Goal: Task Accomplishment & Management: Use online tool/utility

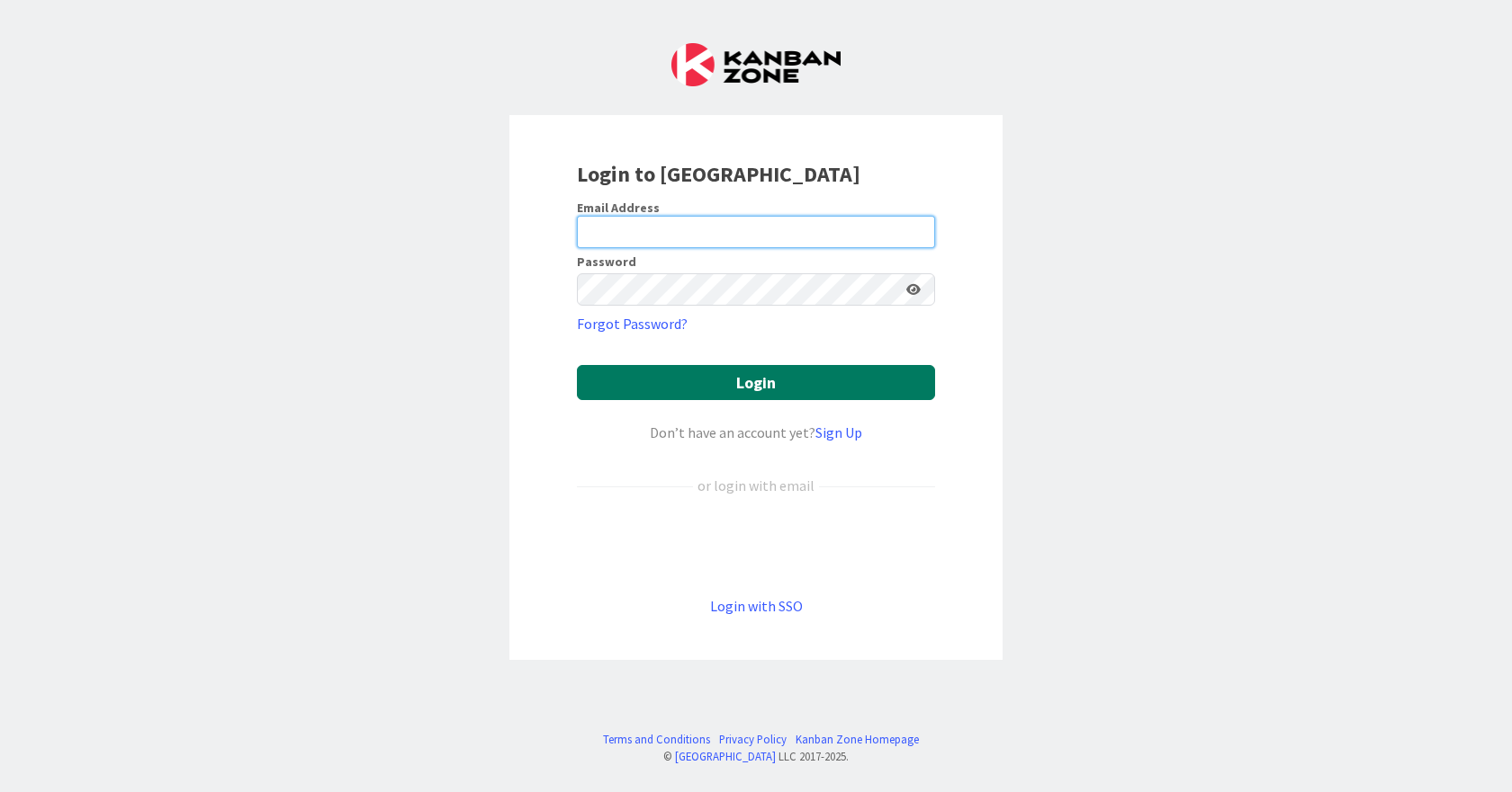
type input "[EMAIL_ADDRESS][DOMAIN_NAME]"
click at [756, 378] on button "Login" at bounding box center [756, 382] width 358 height 35
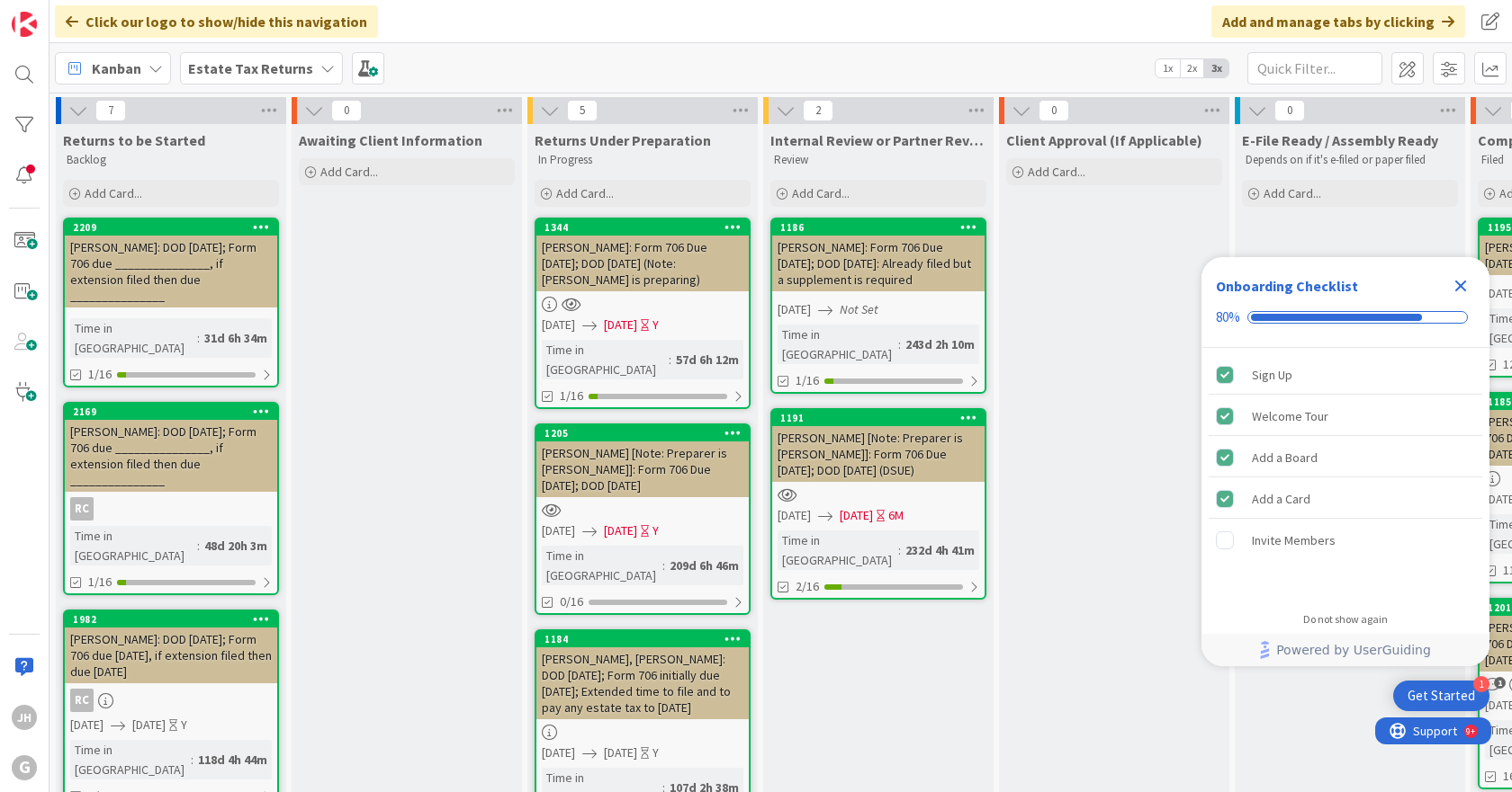
click at [223, 69] on b "Estate Tax Returns" at bounding box center [251, 69] width 125 height 18
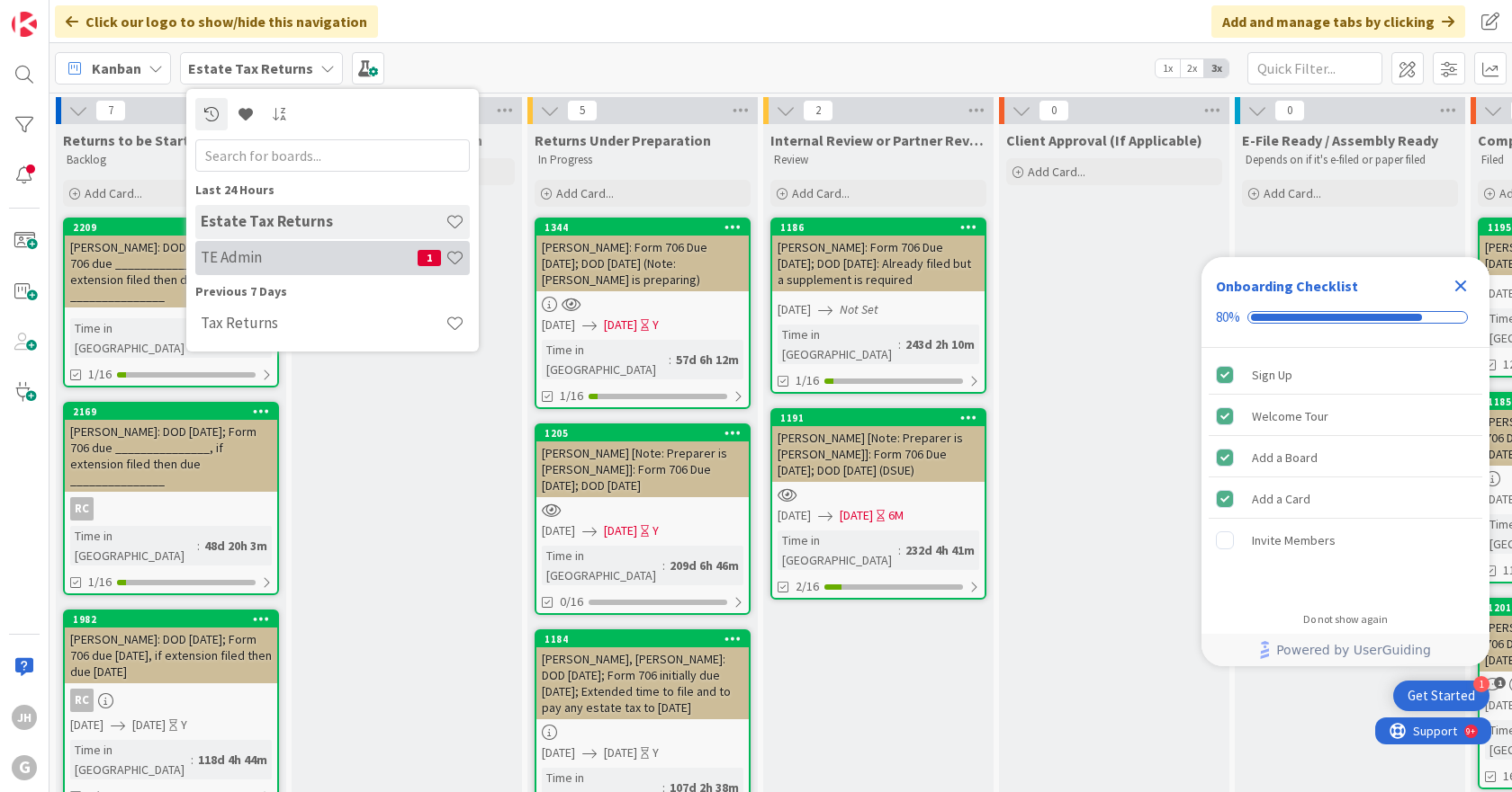
click at [224, 255] on h4 "TE Admin" at bounding box center [310, 258] width 217 height 18
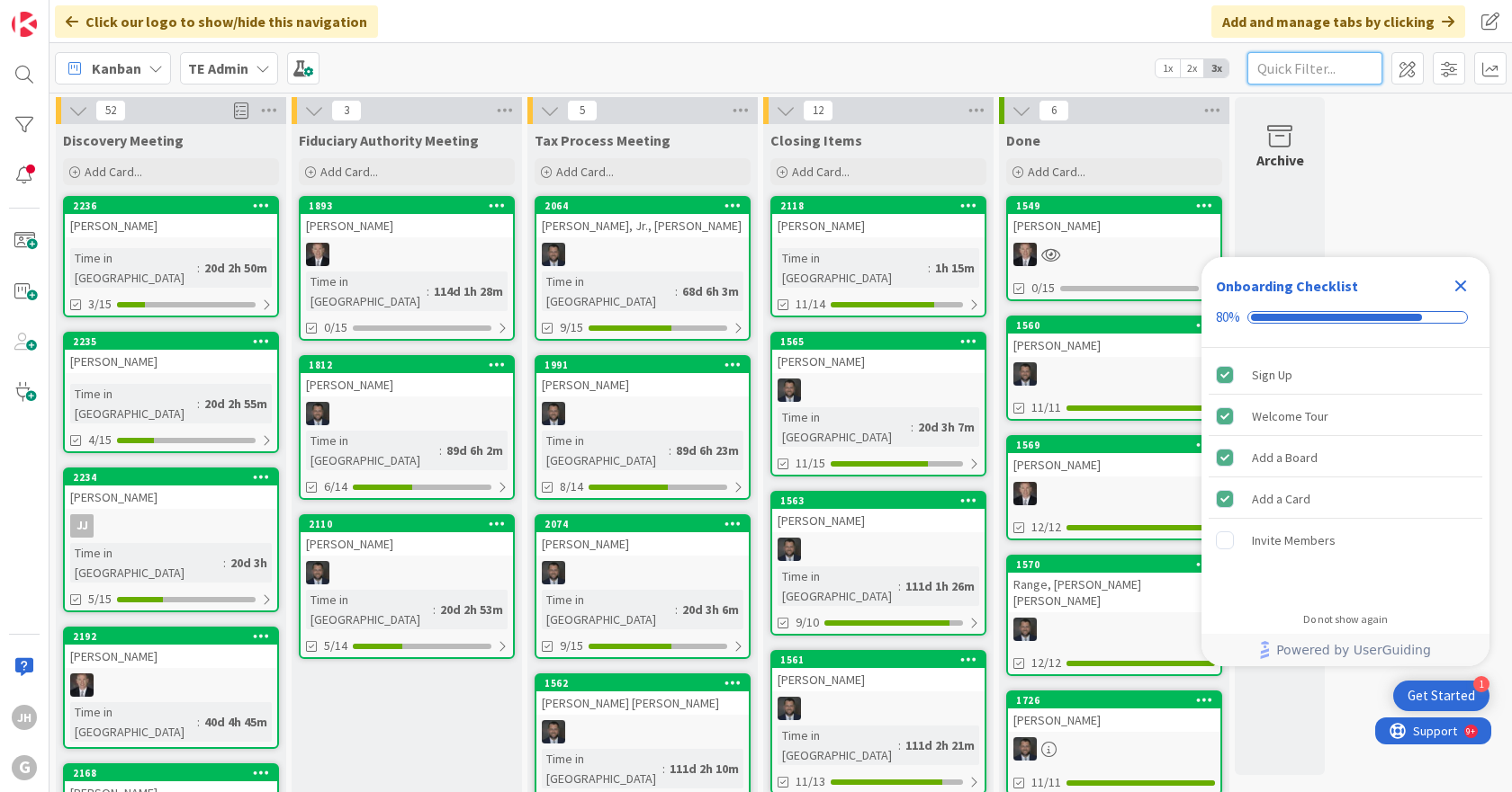
click at [1304, 72] on input "text" at bounding box center [1315, 68] width 135 height 33
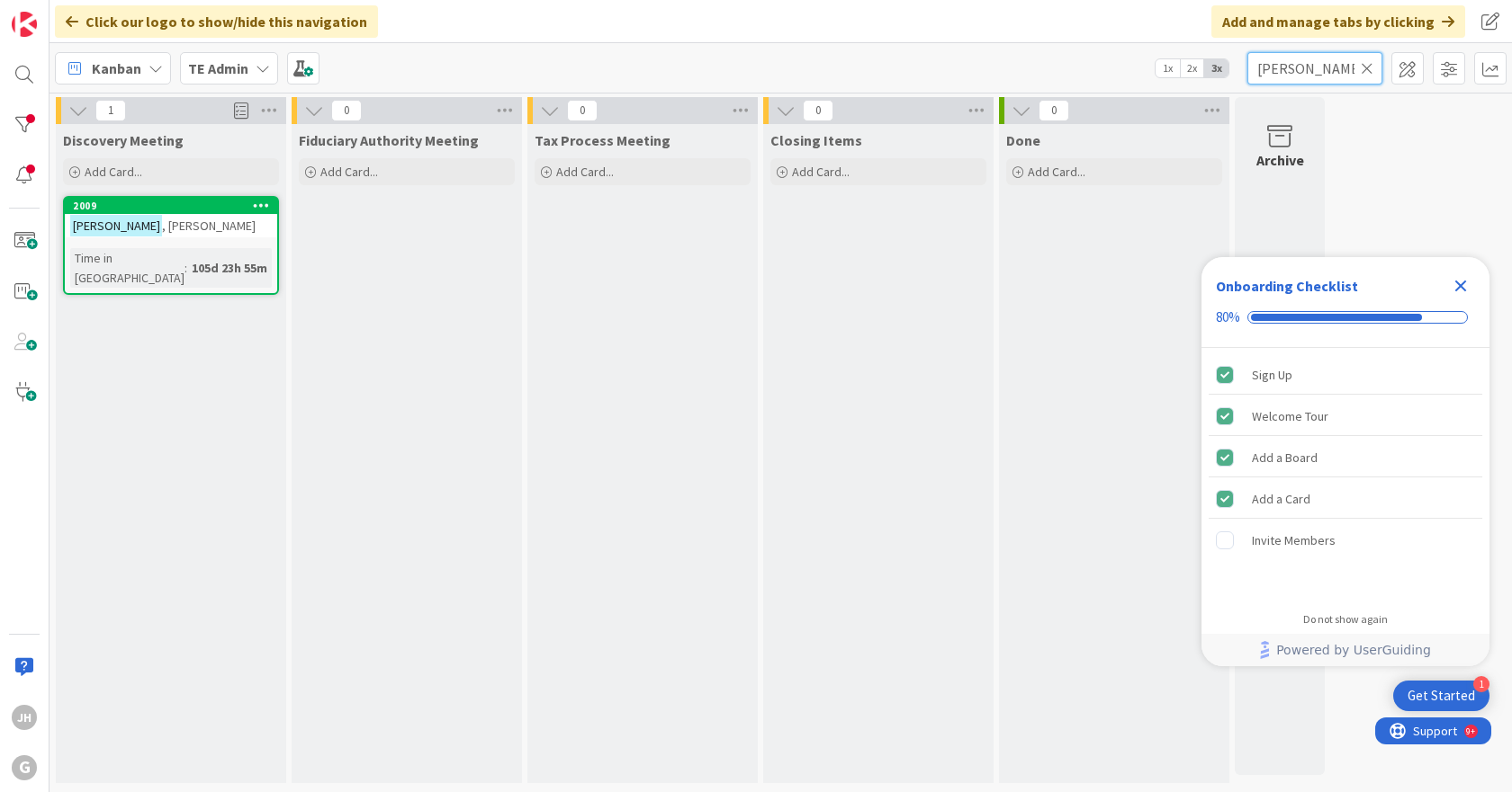
type input "[PERSON_NAME]"
click at [182, 227] on div "[PERSON_NAME]" at bounding box center [170, 226] width 212 height 24
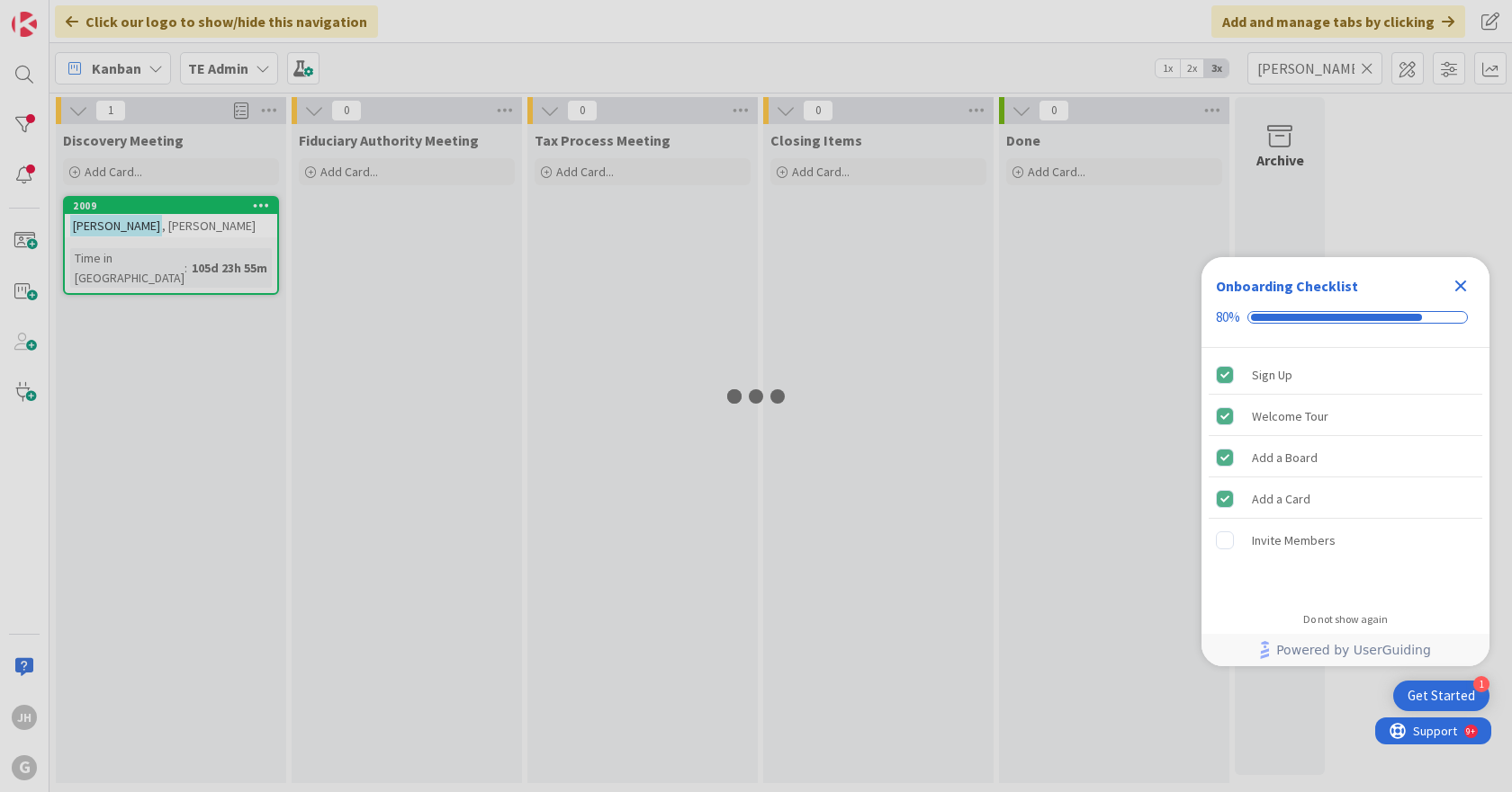
click at [182, 227] on div at bounding box center [756, 396] width 1512 height 792
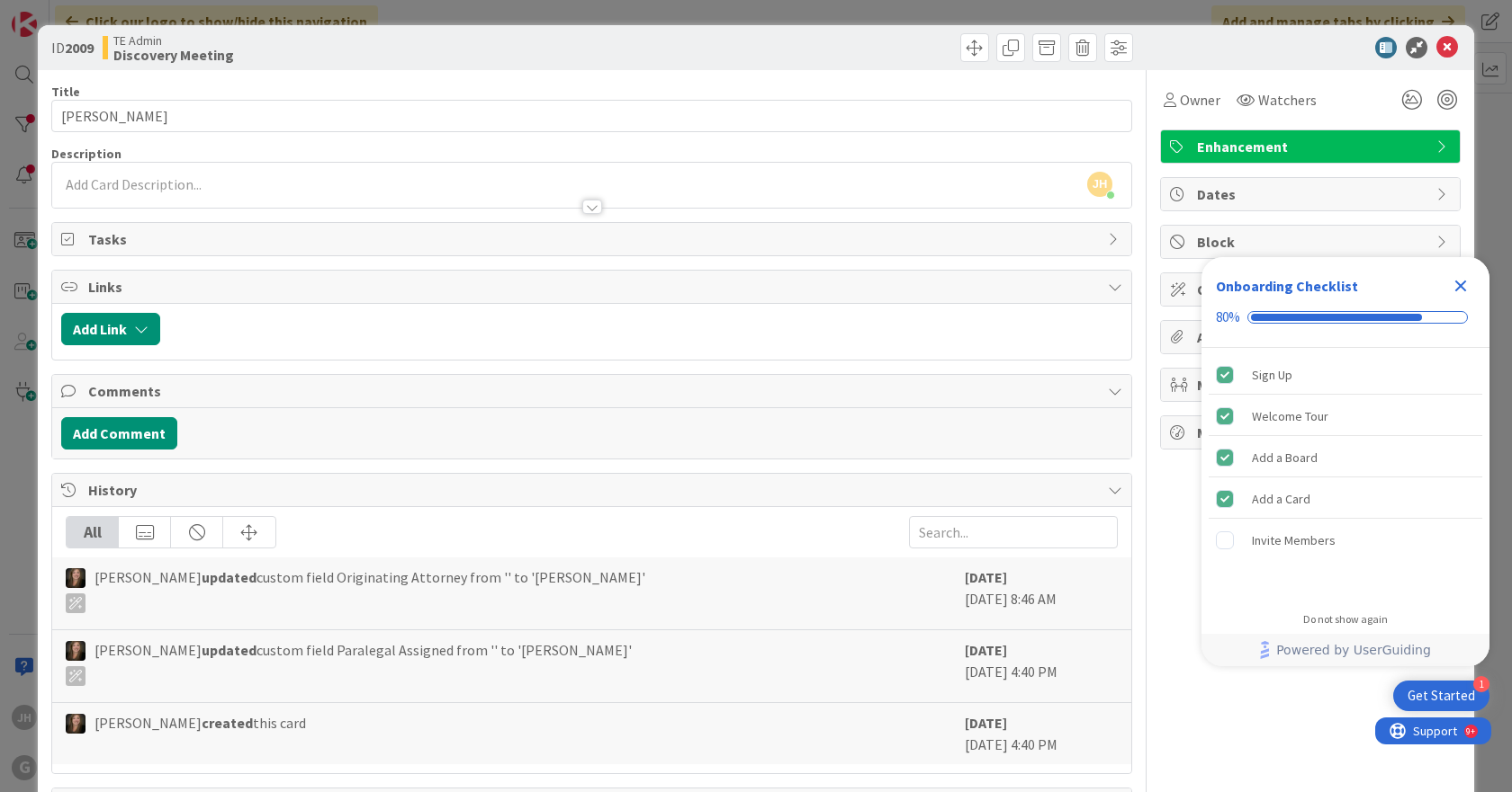
click at [1462, 283] on icon "Close Checklist" at bounding box center [1461, 287] width 12 height 12
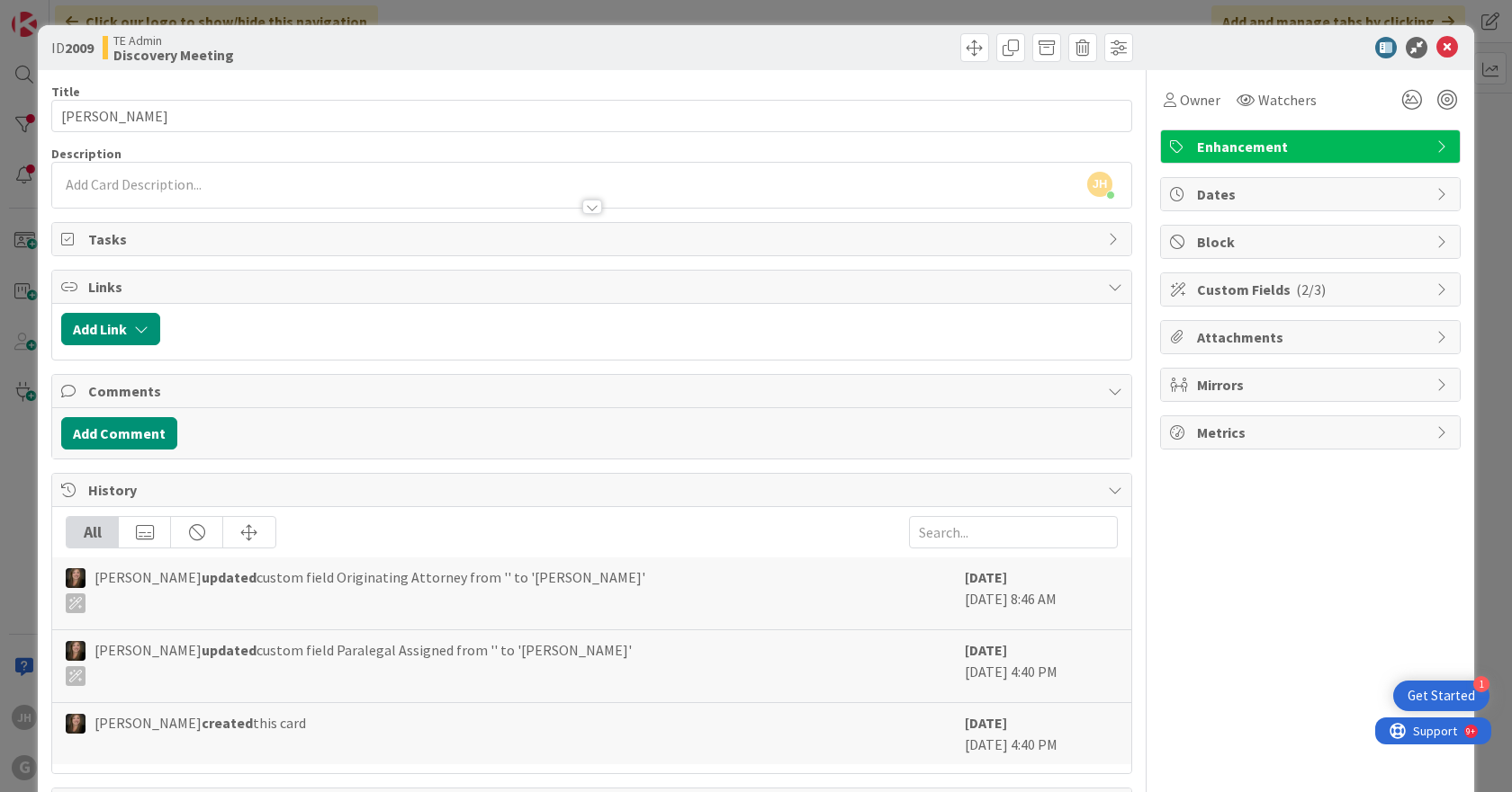
click at [1108, 239] on icon at bounding box center [1115, 239] width 14 height 14
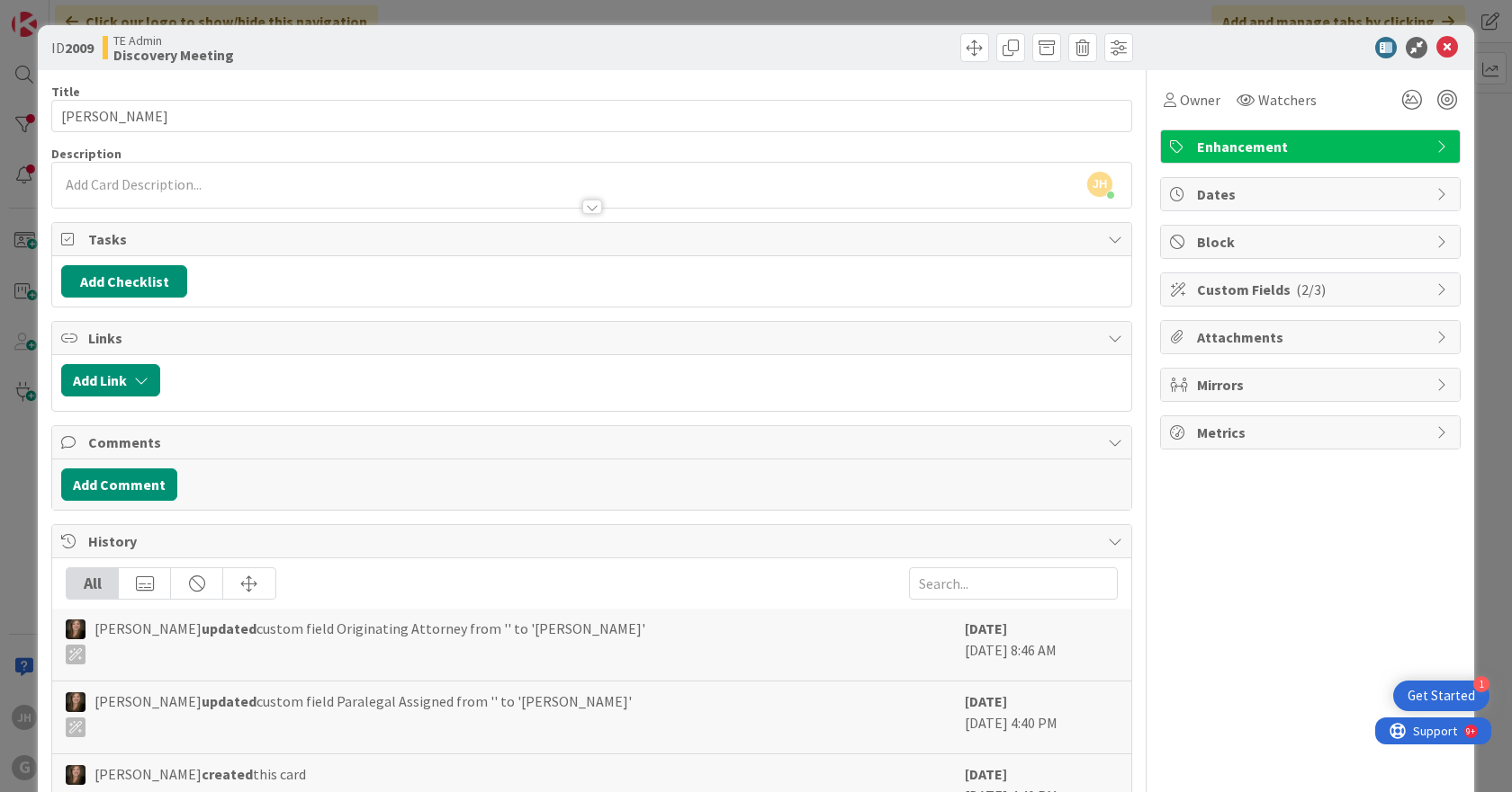
click at [1108, 239] on icon at bounding box center [1115, 239] width 14 height 14
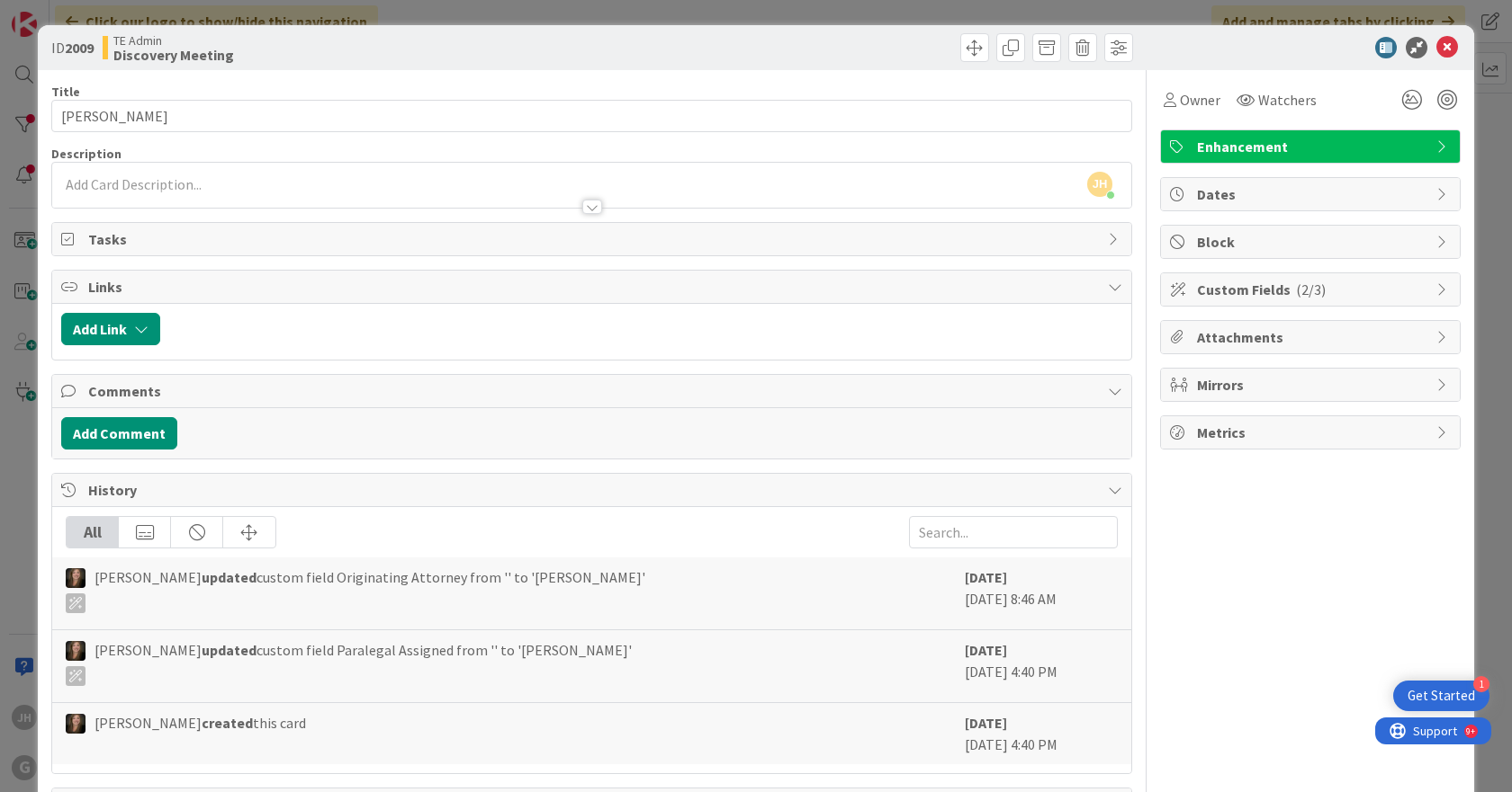
click at [1108, 239] on icon at bounding box center [1115, 239] width 14 height 14
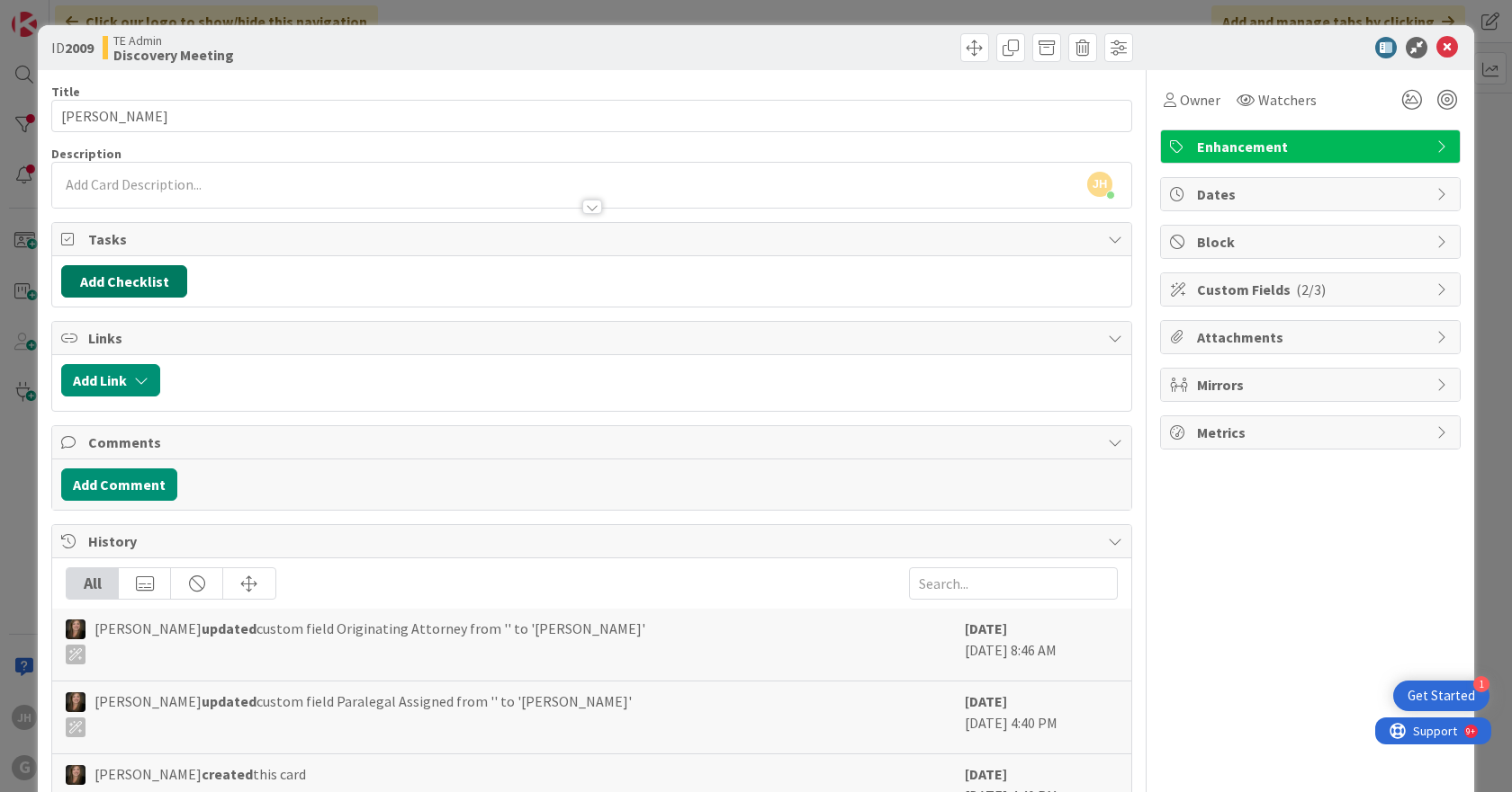
click at [108, 280] on button "Add Checklist" at bounding box center [123, 282] width 126 height 33
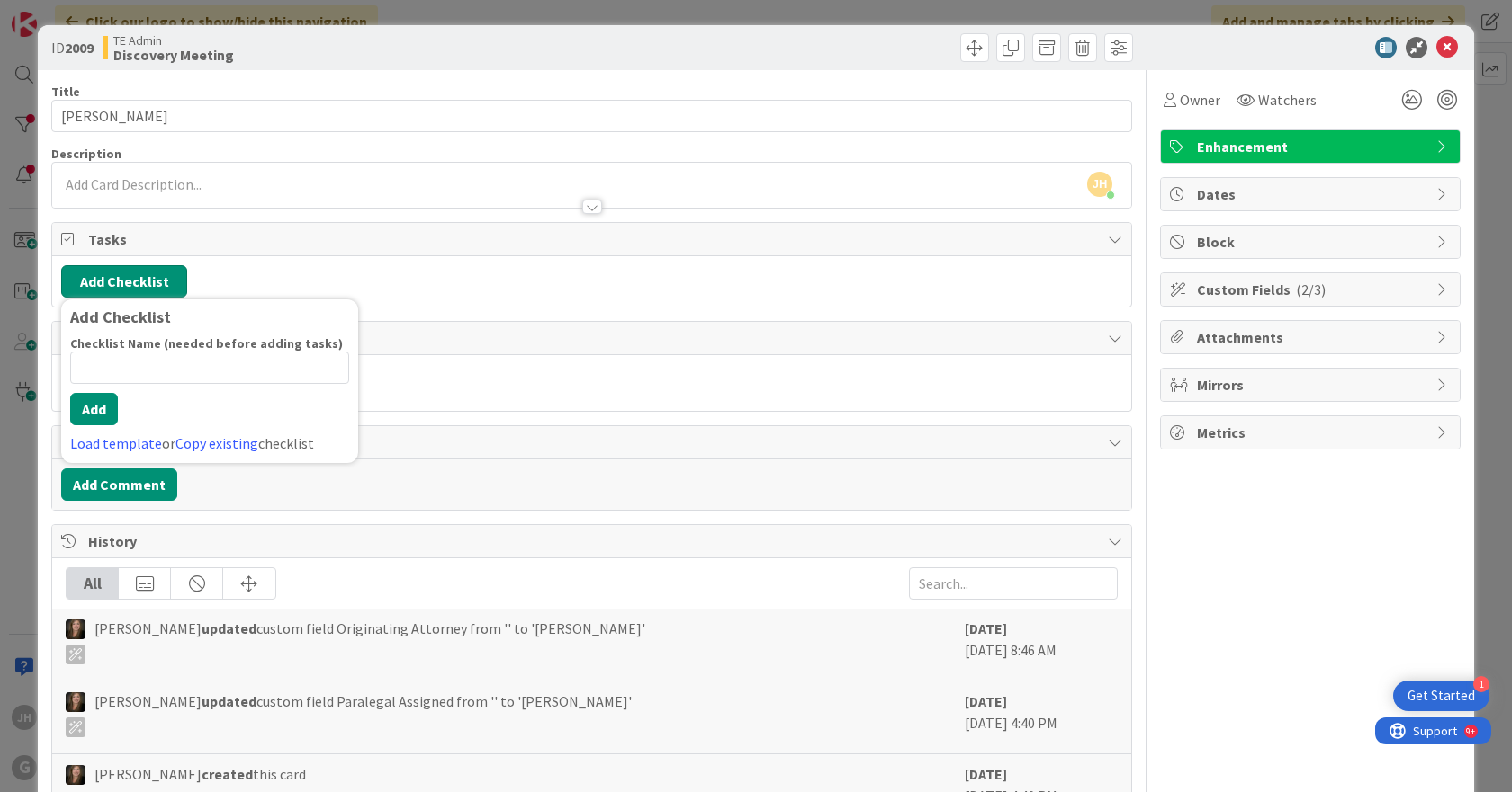
click at [108, 280] on button "Add Checklist" at bounding box center [123, 282] width 126 height 33
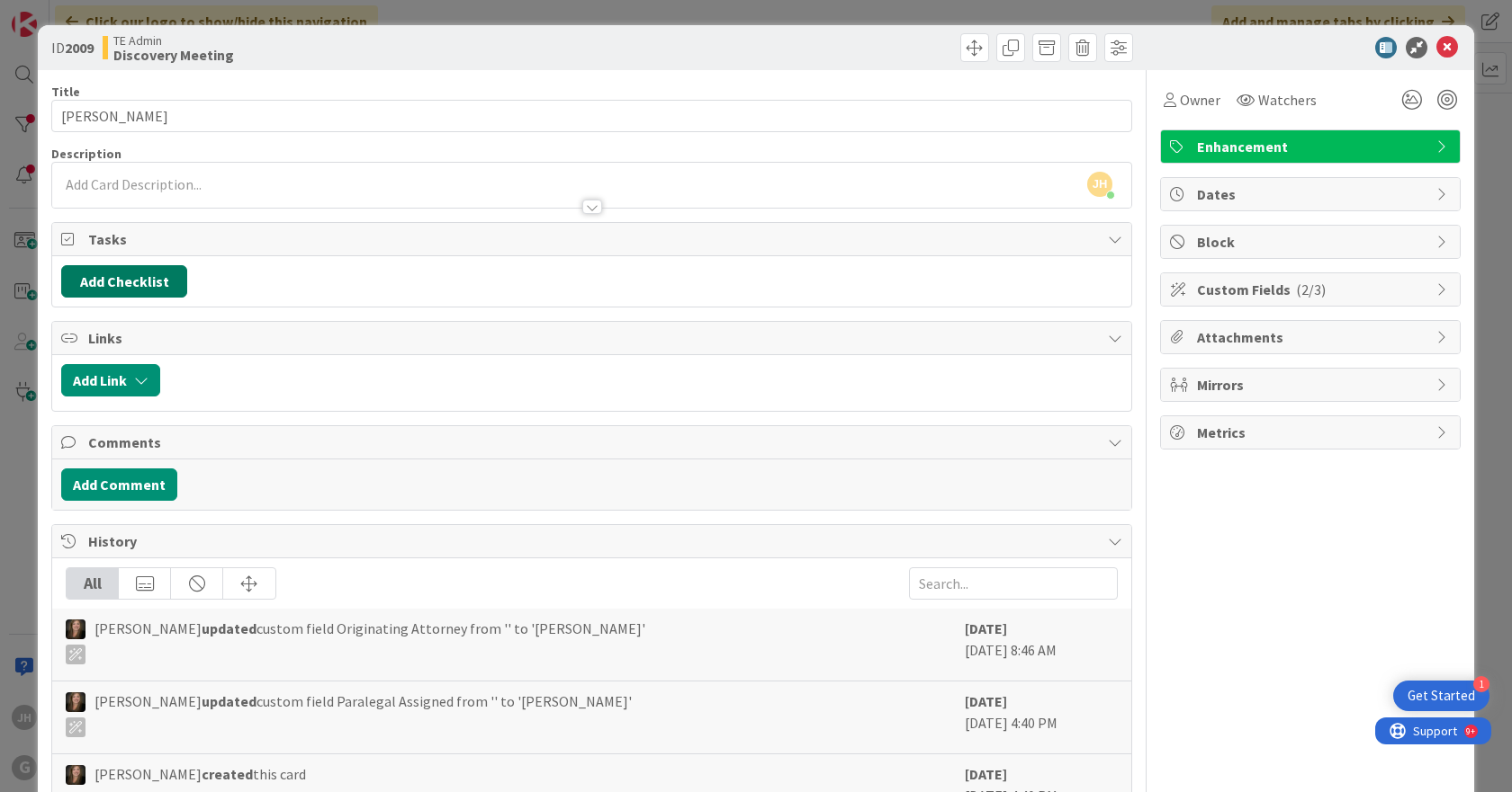
click at [108, 280] on button "Add Checklist" at bounding box center [123, 282] width 126 height 33
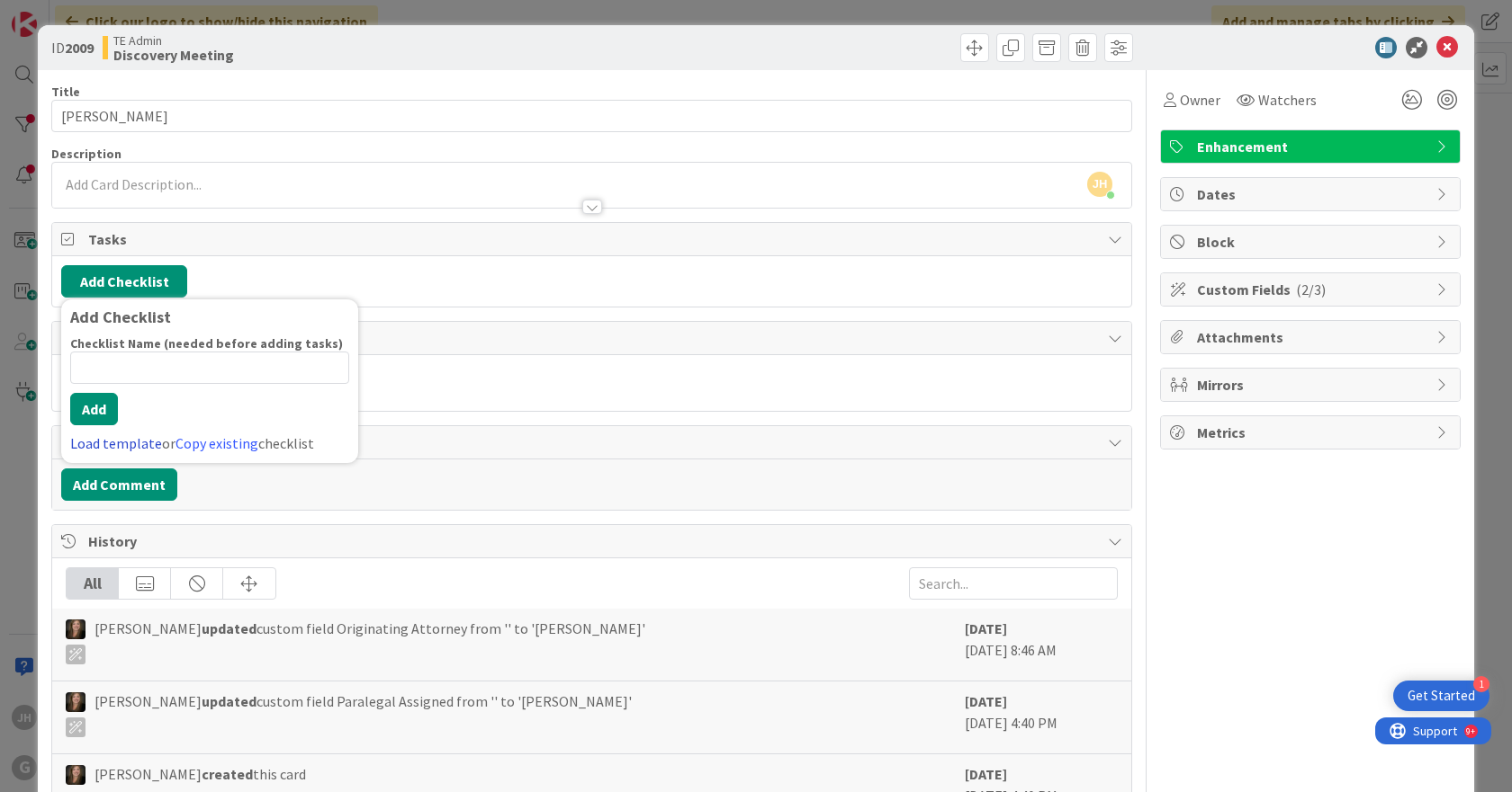
click at [141, 445] on link "Load template" at bounding box center [116, 444] width 92 height 18
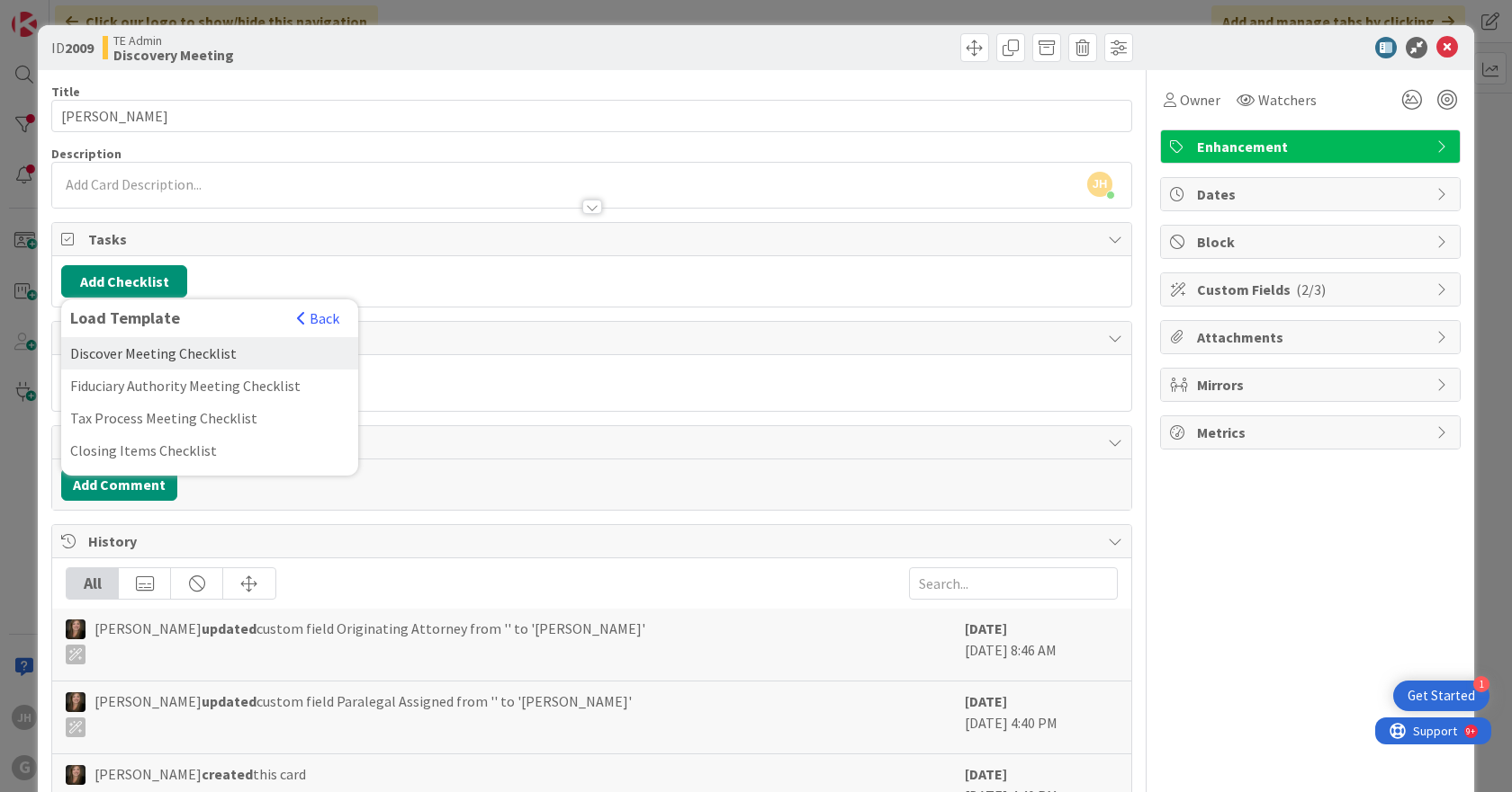
click at [140, 351] on div "Discover Meeting Checklist" at bounding box center [209, 353] width 297 height 33
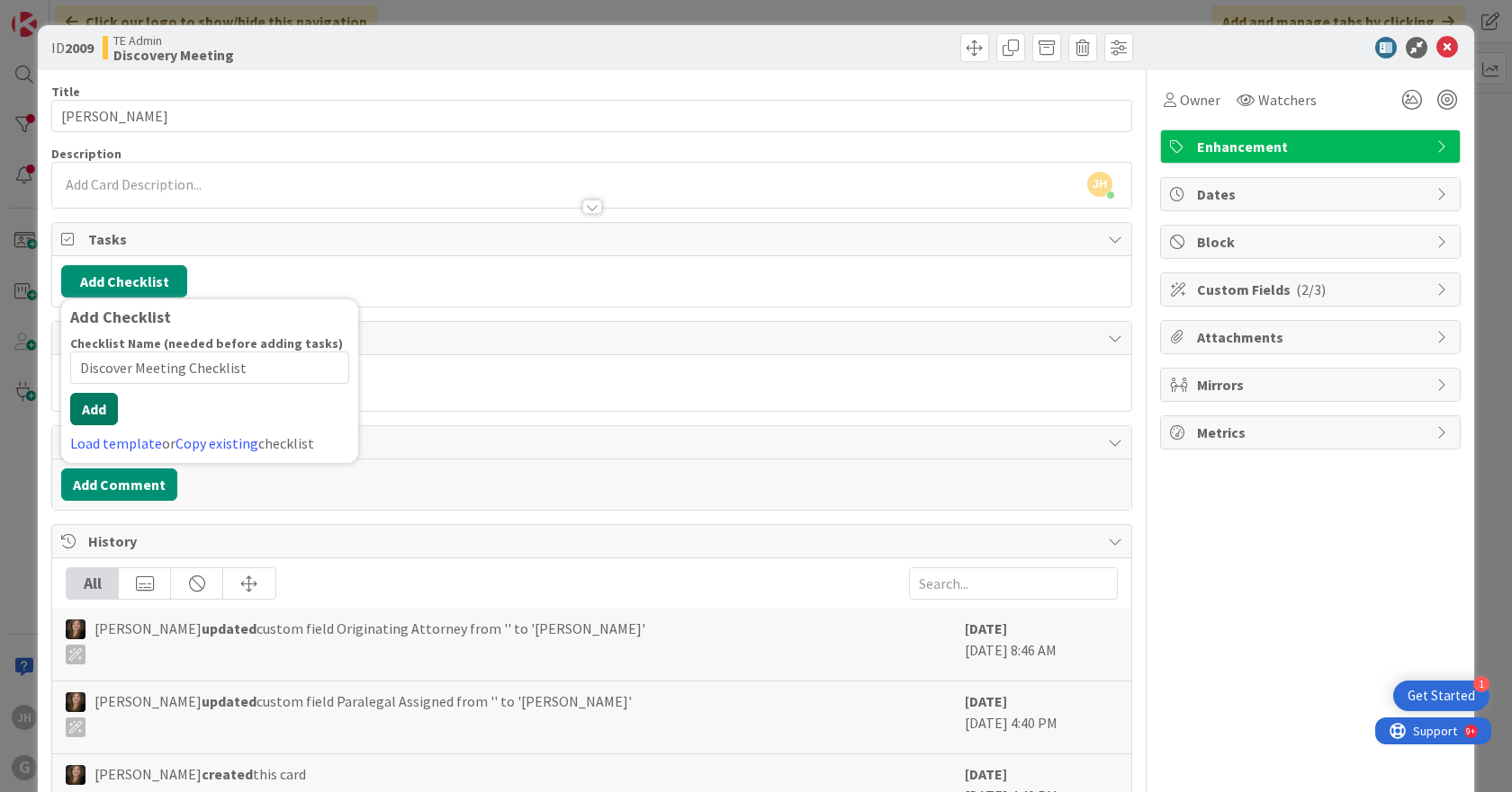
click at [91, 421] on button "Add" at bounding box center [95, 409] width 48 height 33
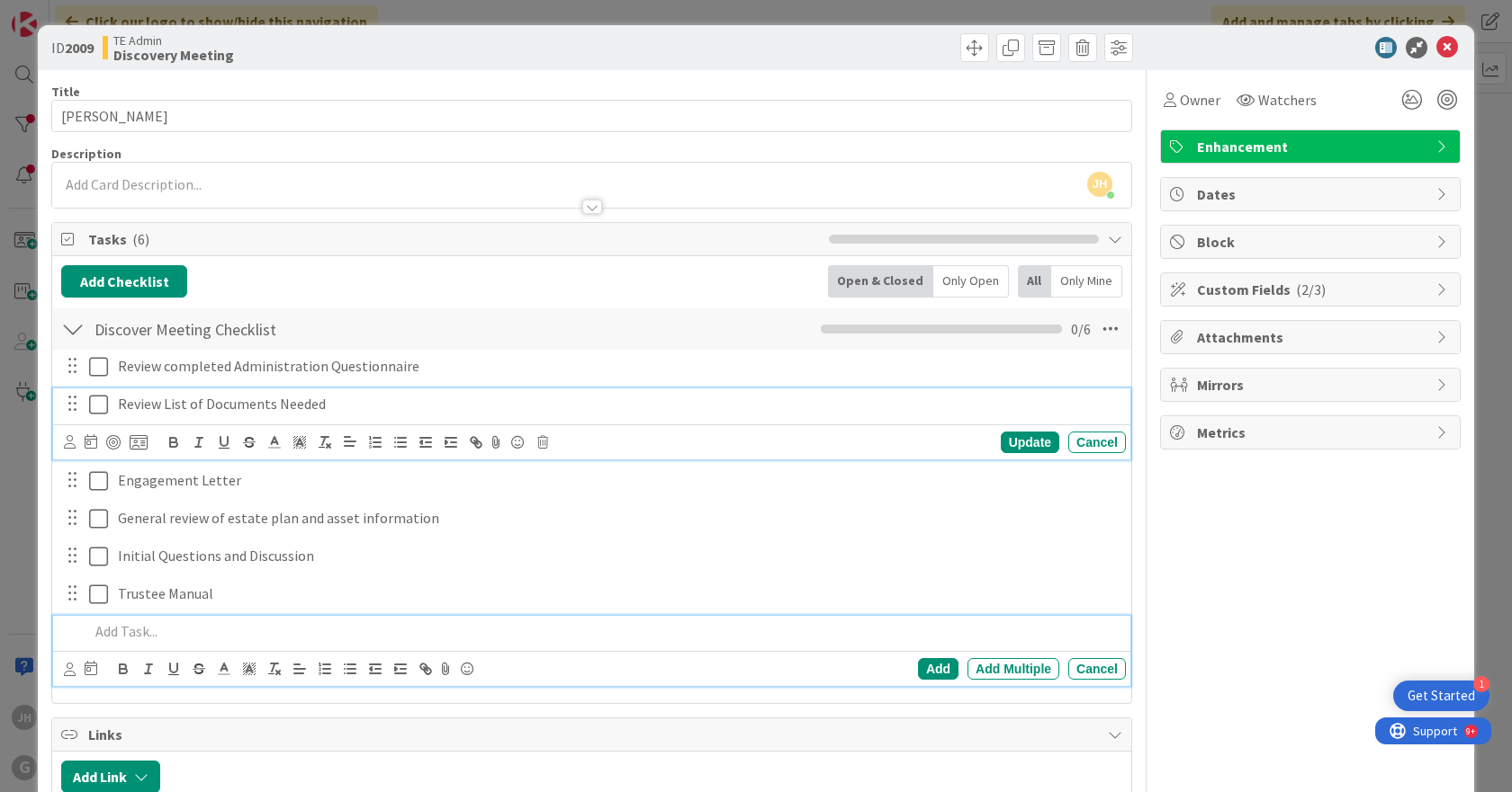
click at [141, 402] on p "Review List of Documents Needed" at bounding box center [617, 404] width 1000 height 21
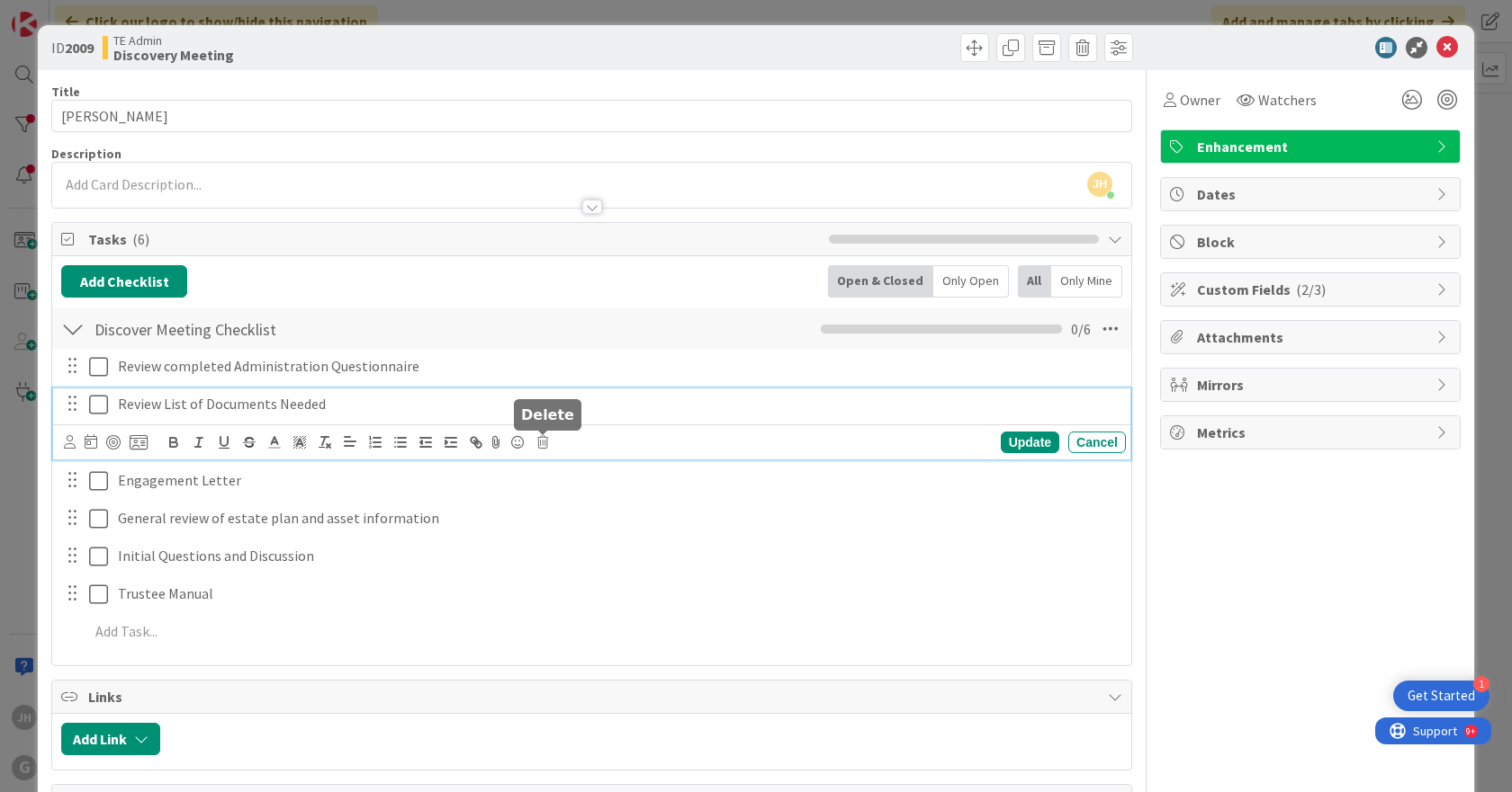
click at [541, 440] on icon at bounding box center [542, 442] width 11 height 13
click at [590, 516] on div "Delete" at bounding box center [588, 518] width 67 height 33
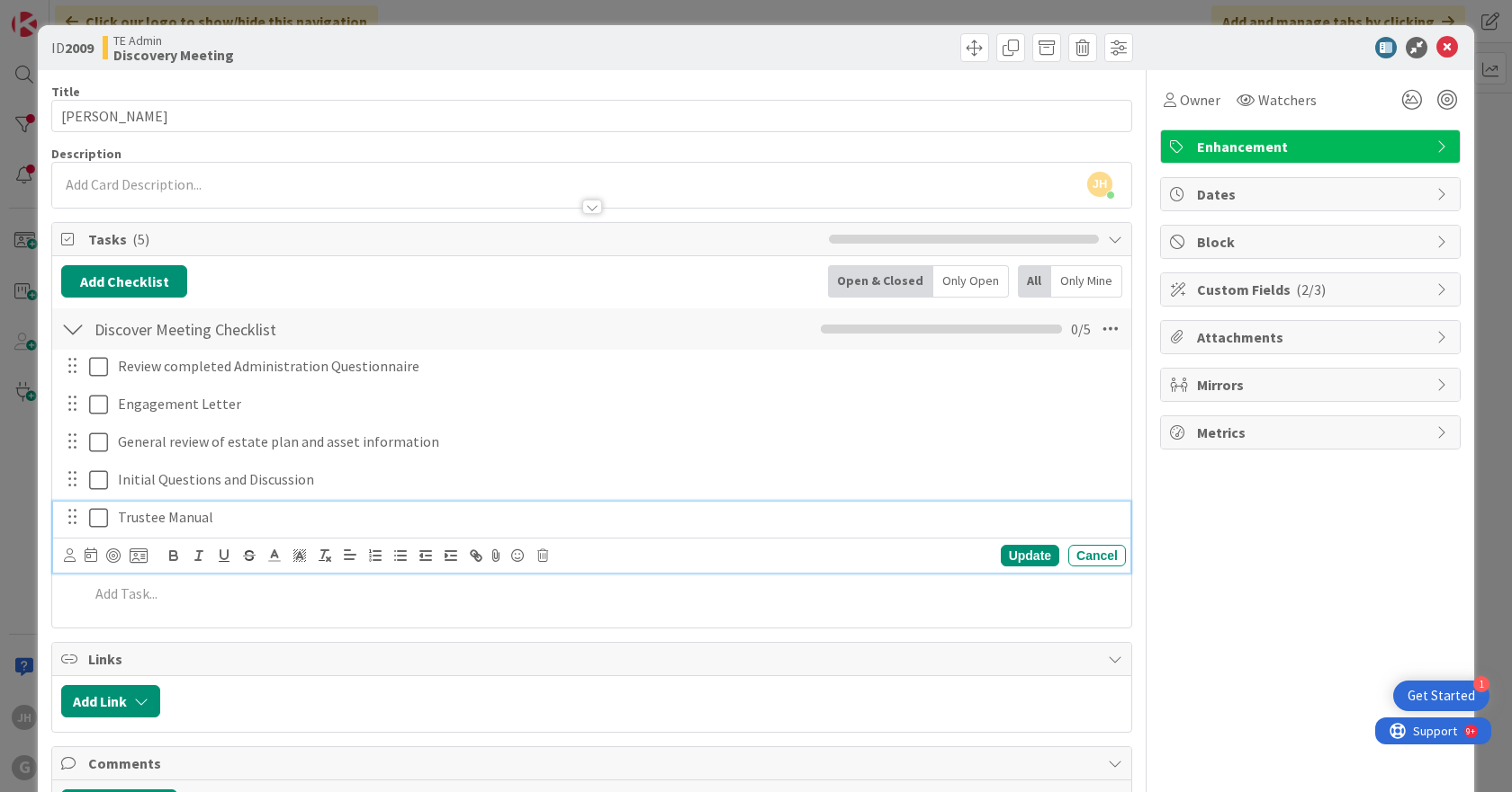
click at [96, 512] on icon at bounding box center [99, 518] width 19 height 22
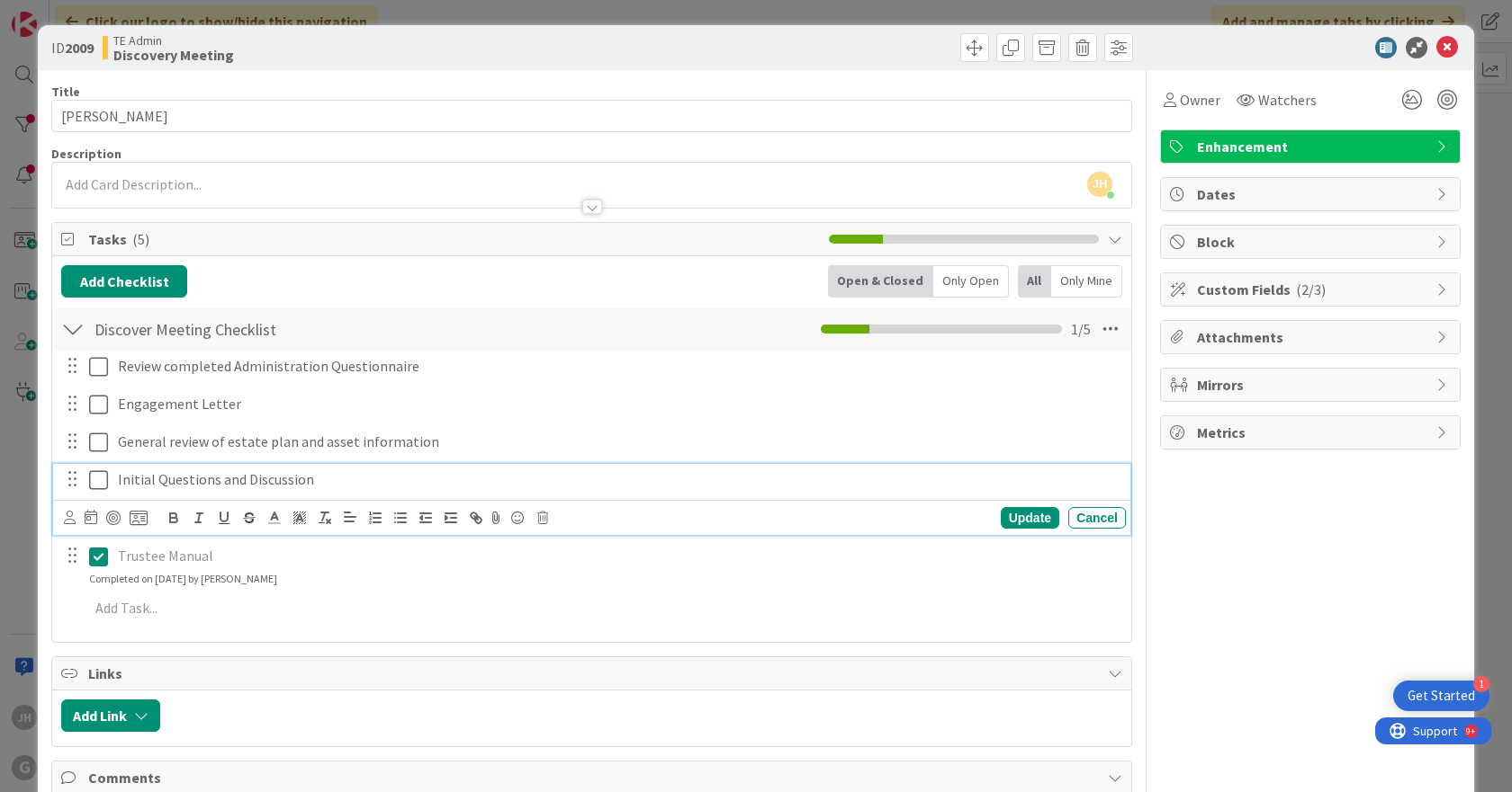
click at [102, 472] on icon at bounding box center [99, 481] width 19 height 22
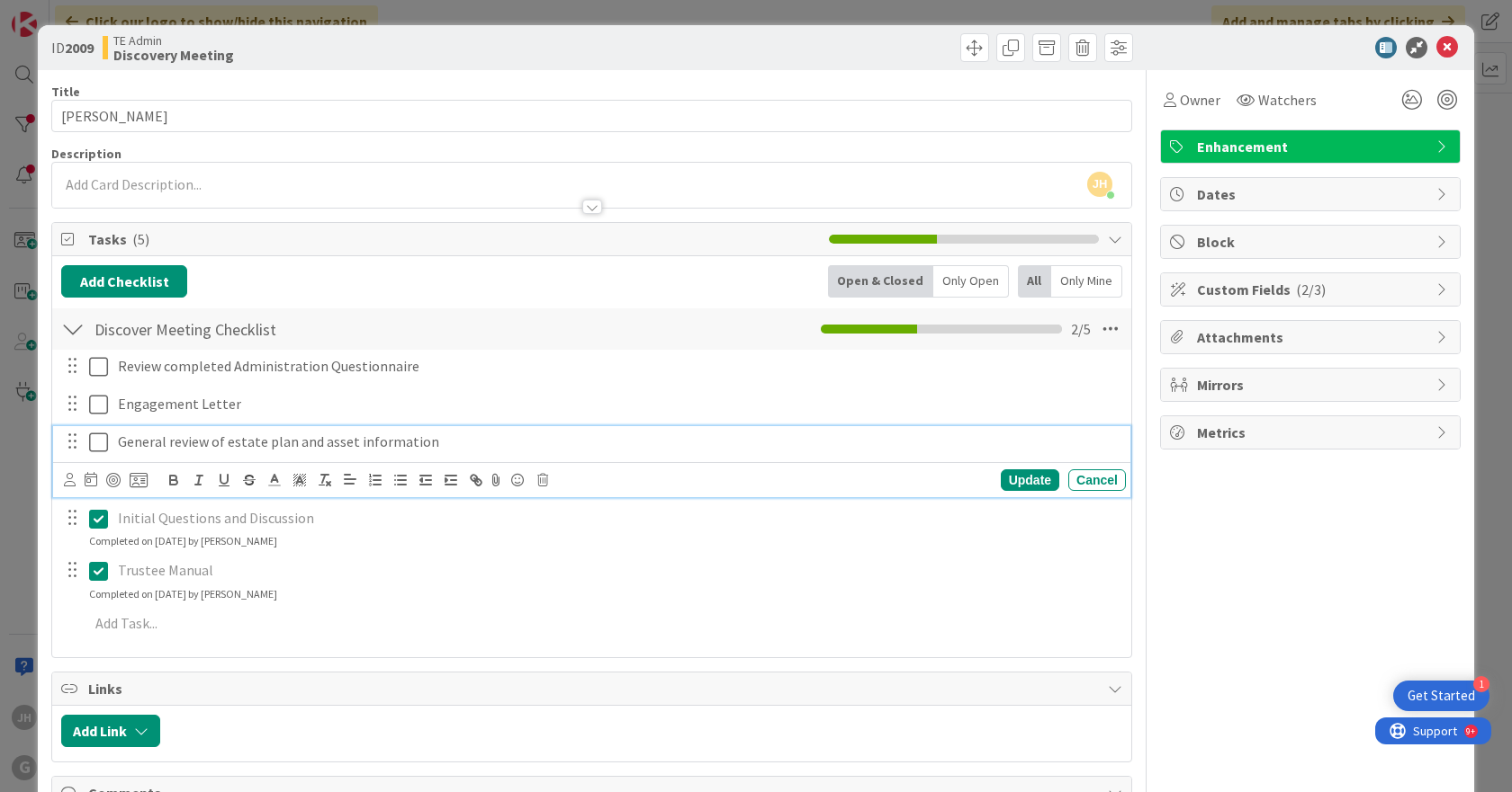
click at [97, 436] on icon at bounding box center [99, 443] width 19 height 22
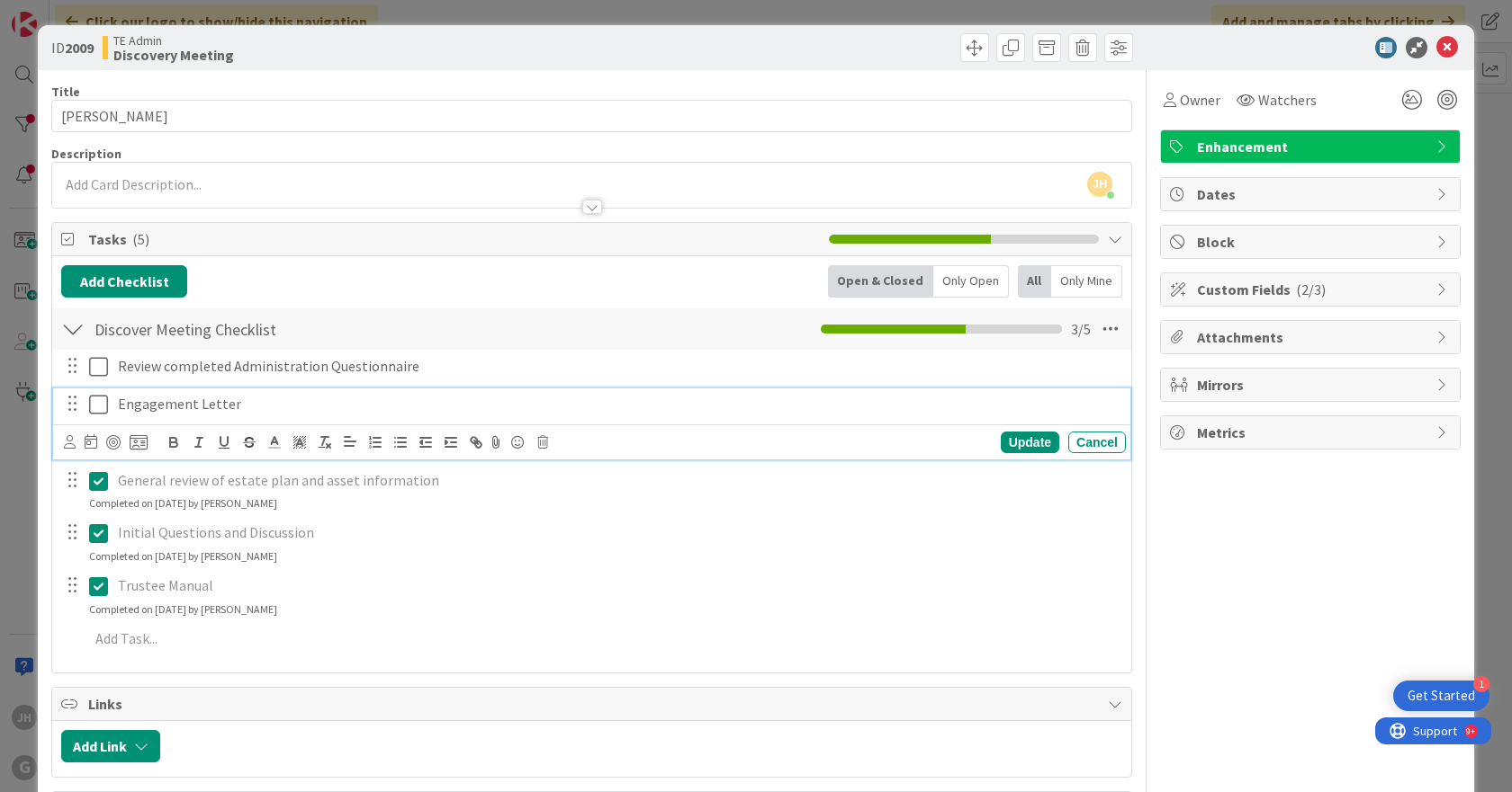
drag, startPoint x: 100, startPoint y: 404, endPoint x: 97, endPoint y: 366, distance: 38.1
click at [100, 403] on icon at bounding box center [99, 405] width 19 height 22
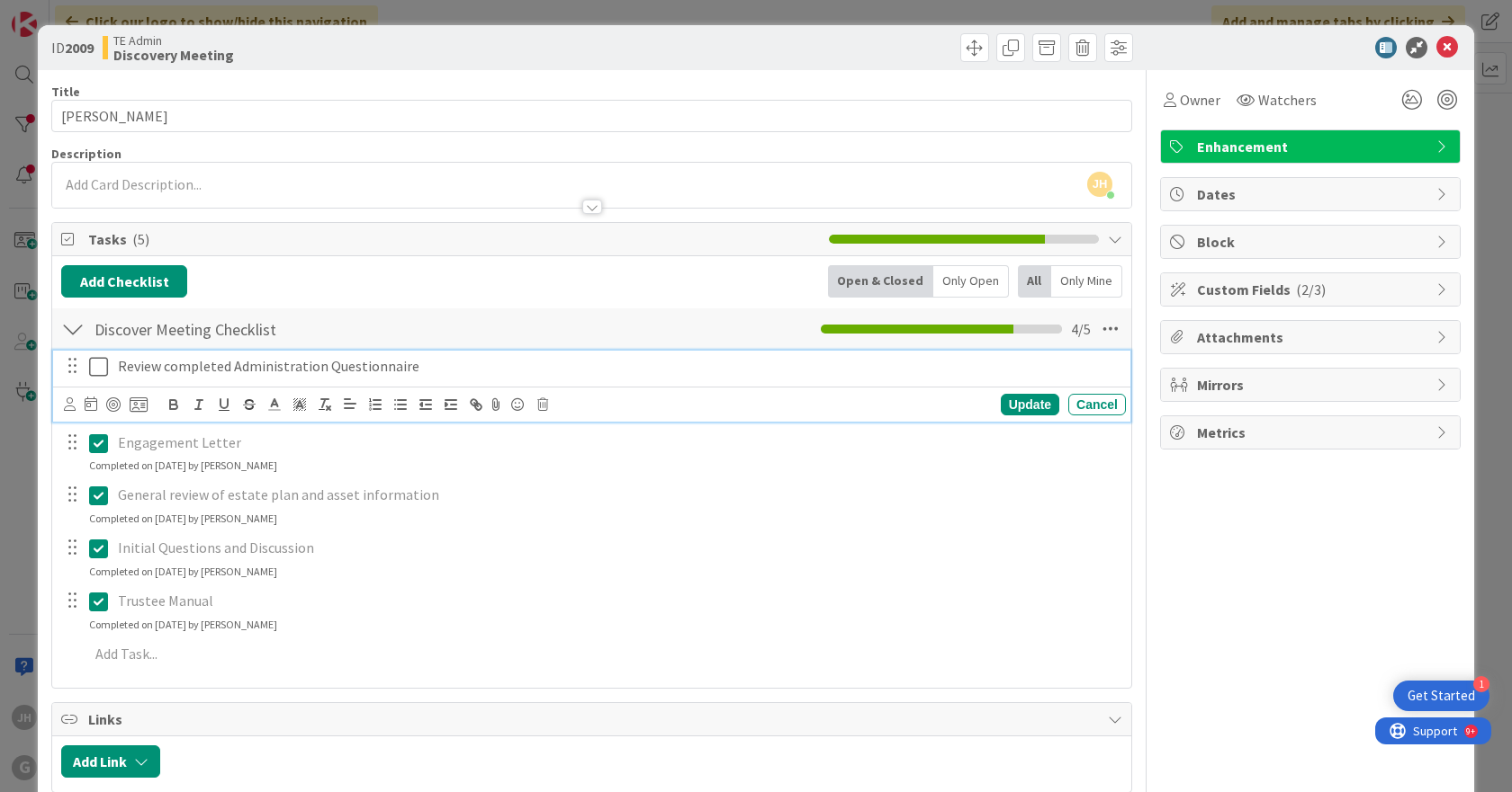
click at [97, 360] on icon at bounding box center [99, 367] width 19 height 22
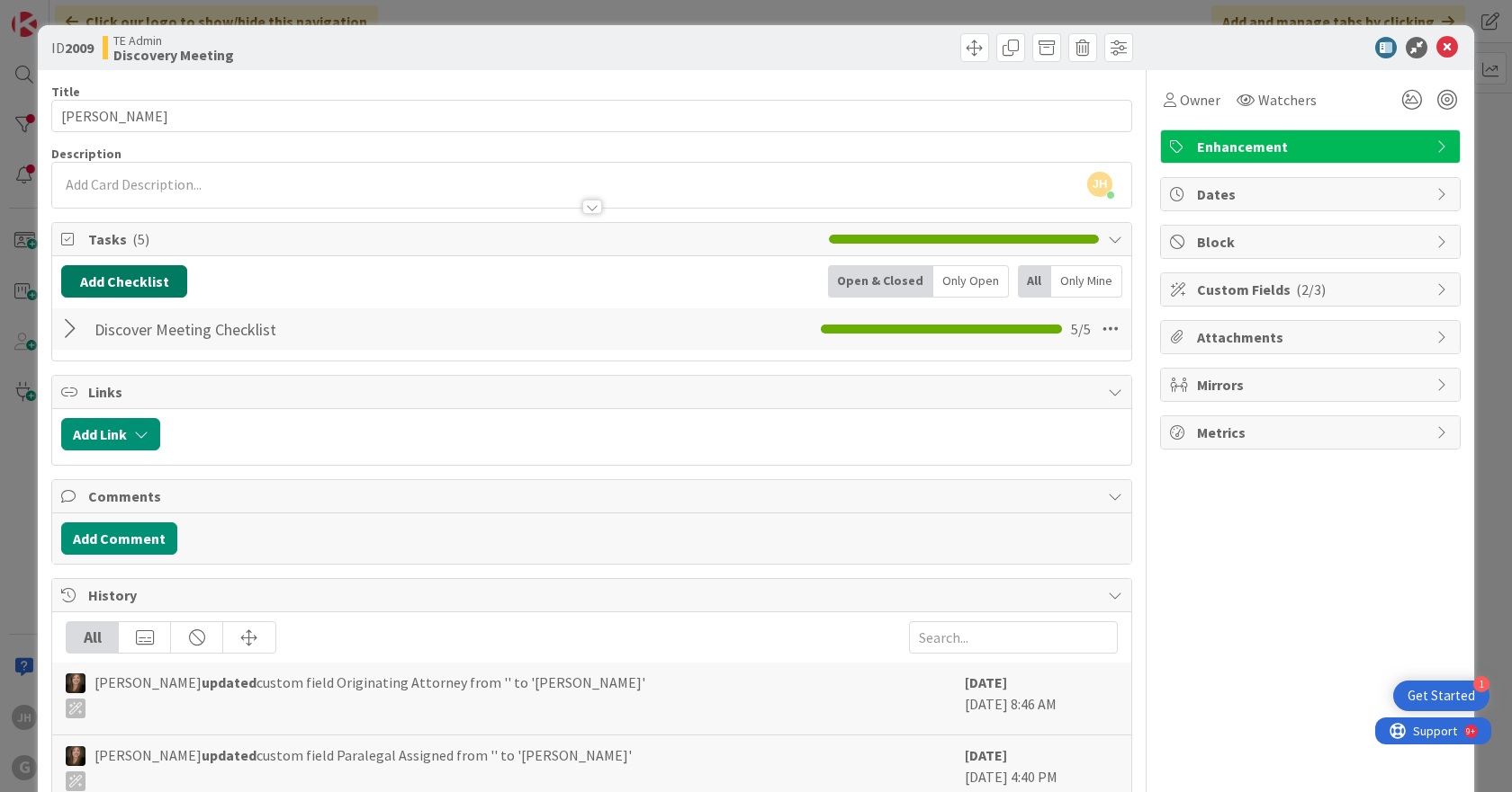
click at [119, 279] on button "Add Checklist" at bounding box center [123, 282] width 126 height 33
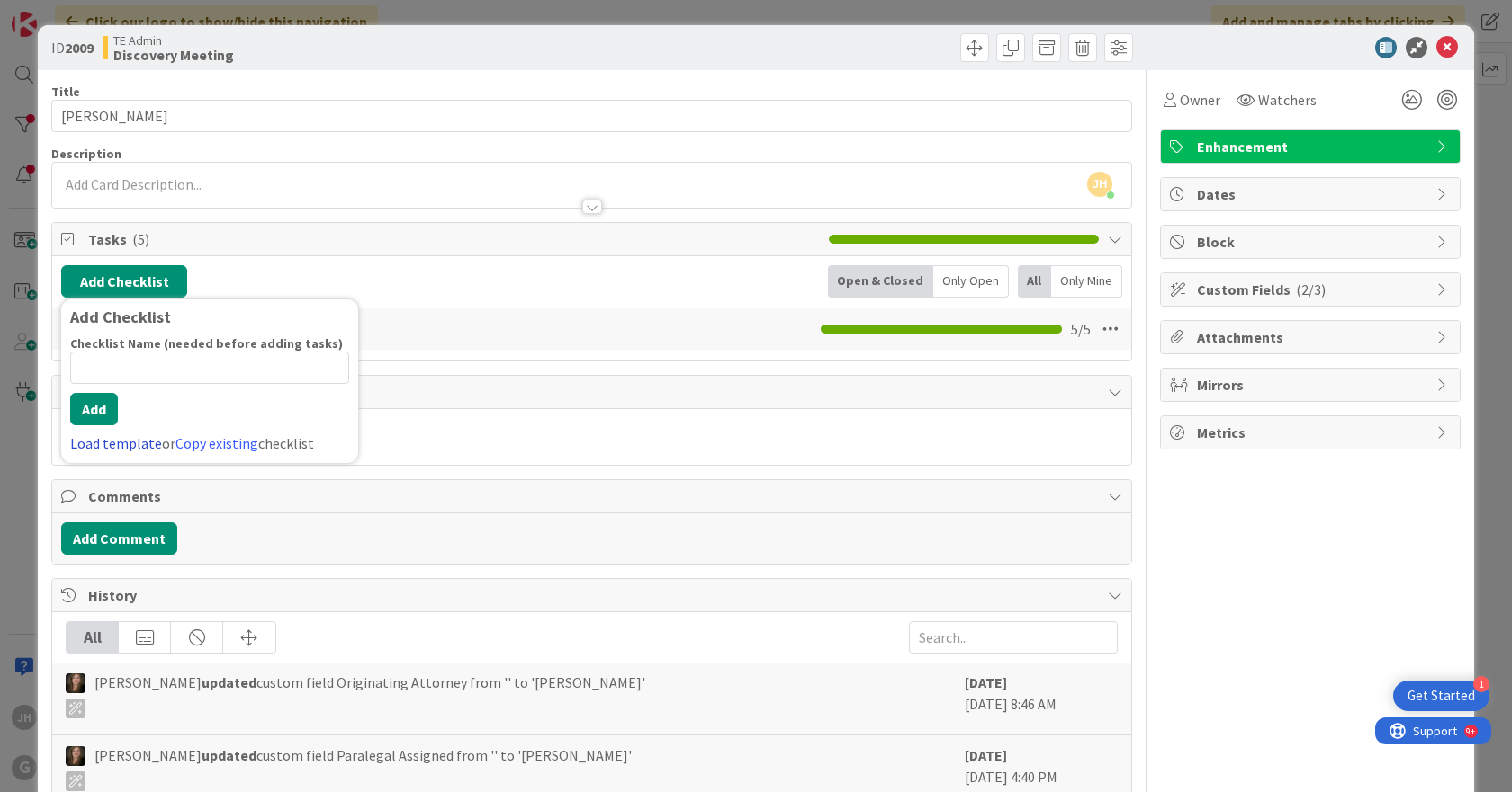
click at [133, 445] on link "Load template" at bounding box center [116, 444] width 92 height 18
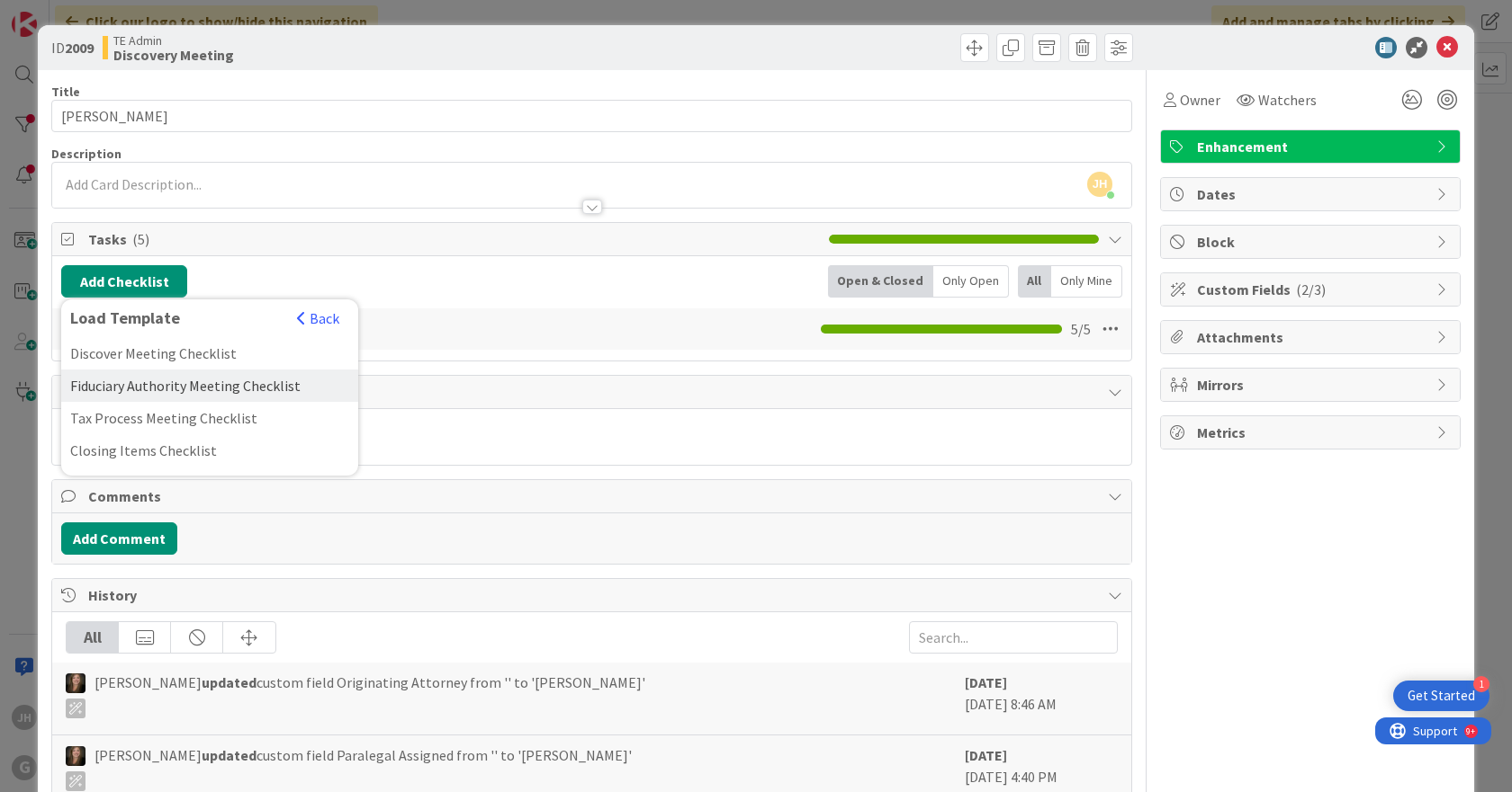
click at [140, 387] on div "Fiduciary Authority Meeting Checklist" at bounding box center [209, 386] width 297 height 33
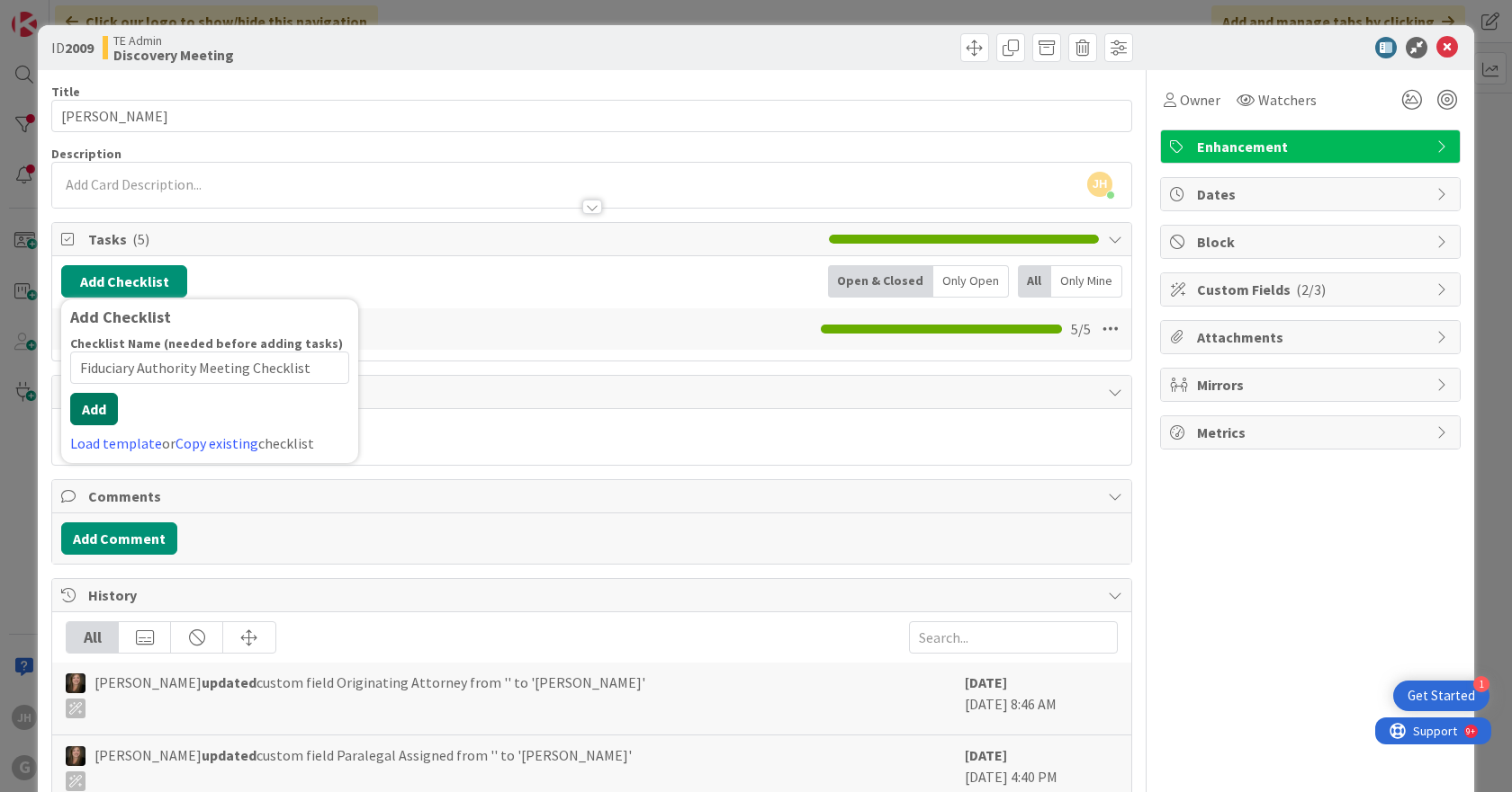
click at [84, 426] on div "Checklist Name (needed before adding tasks) 37 / 64 Fiduciary Authority Meeting…" at bounding box center [210, 394] width 279 height 118
click at [90, 408] on button "Add" at bounding box center [95, 409] width 48 height 33
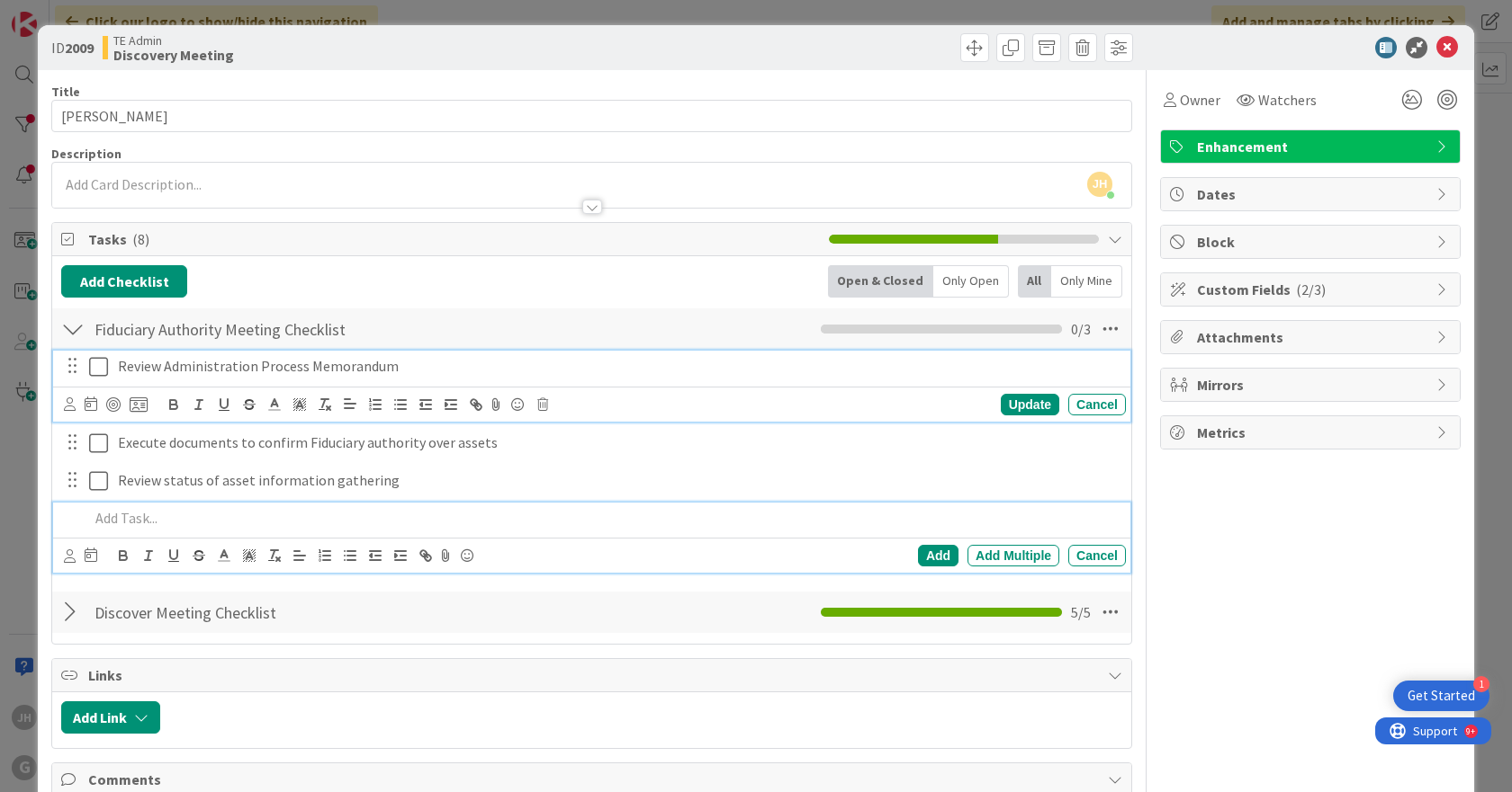
click at [99, 364] on icon at bounding box center [99, 367] width 19 height 22
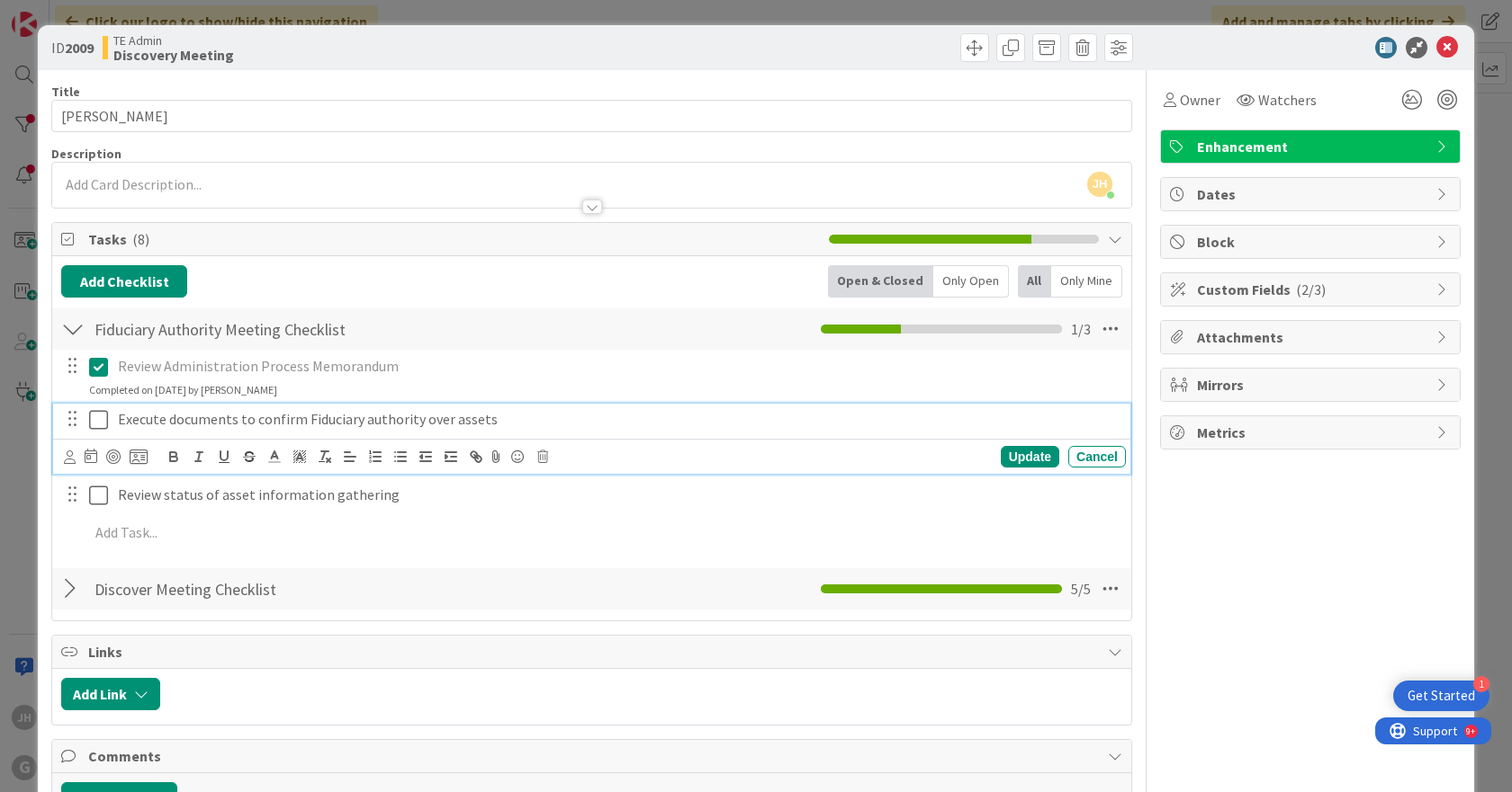
click at [100, 414] on icon at bounding box center [99, 420] width 19 height 22
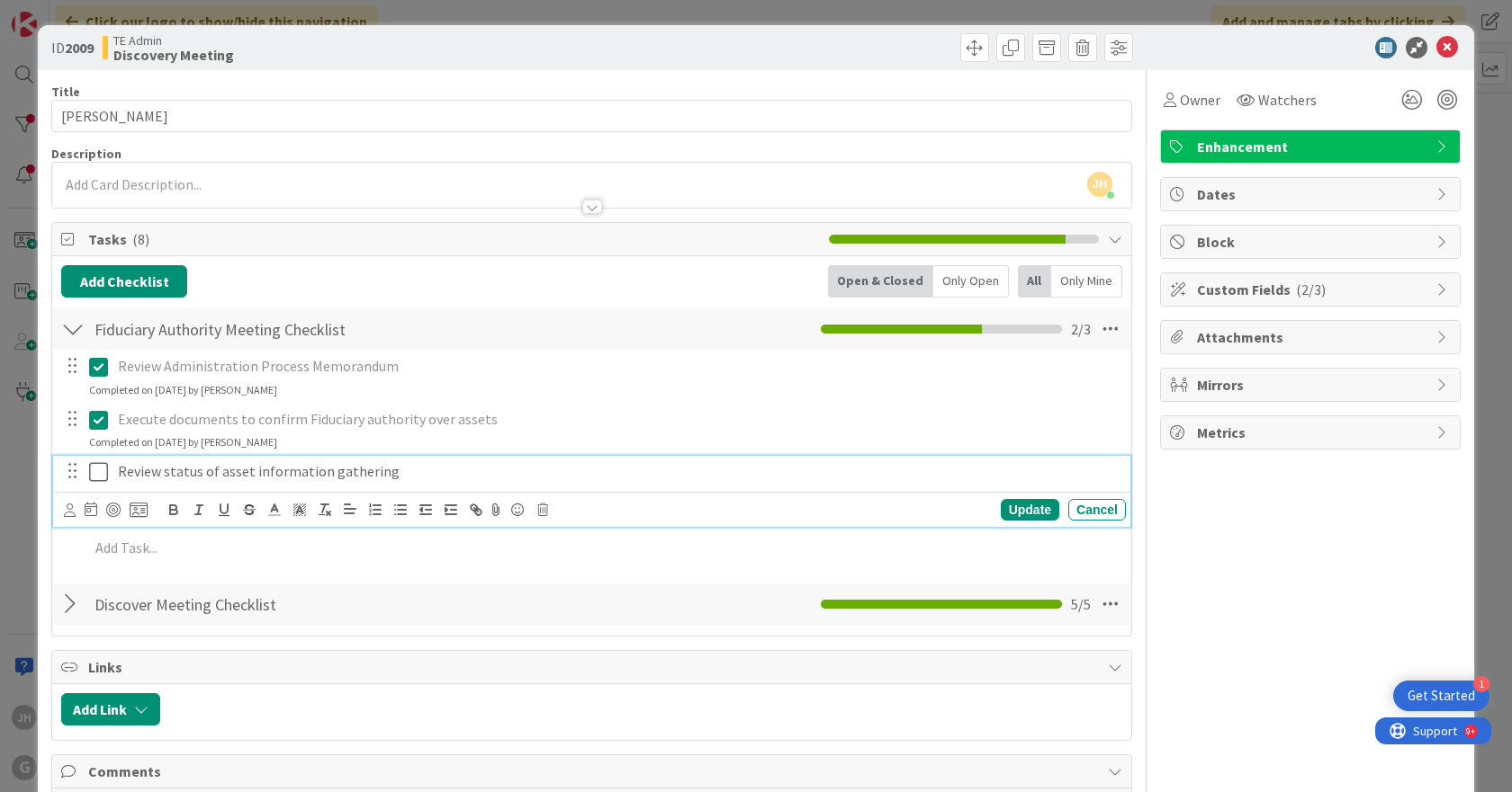
click at [99, 476] on icon at bounding box center [99, 473] width 19 height 22
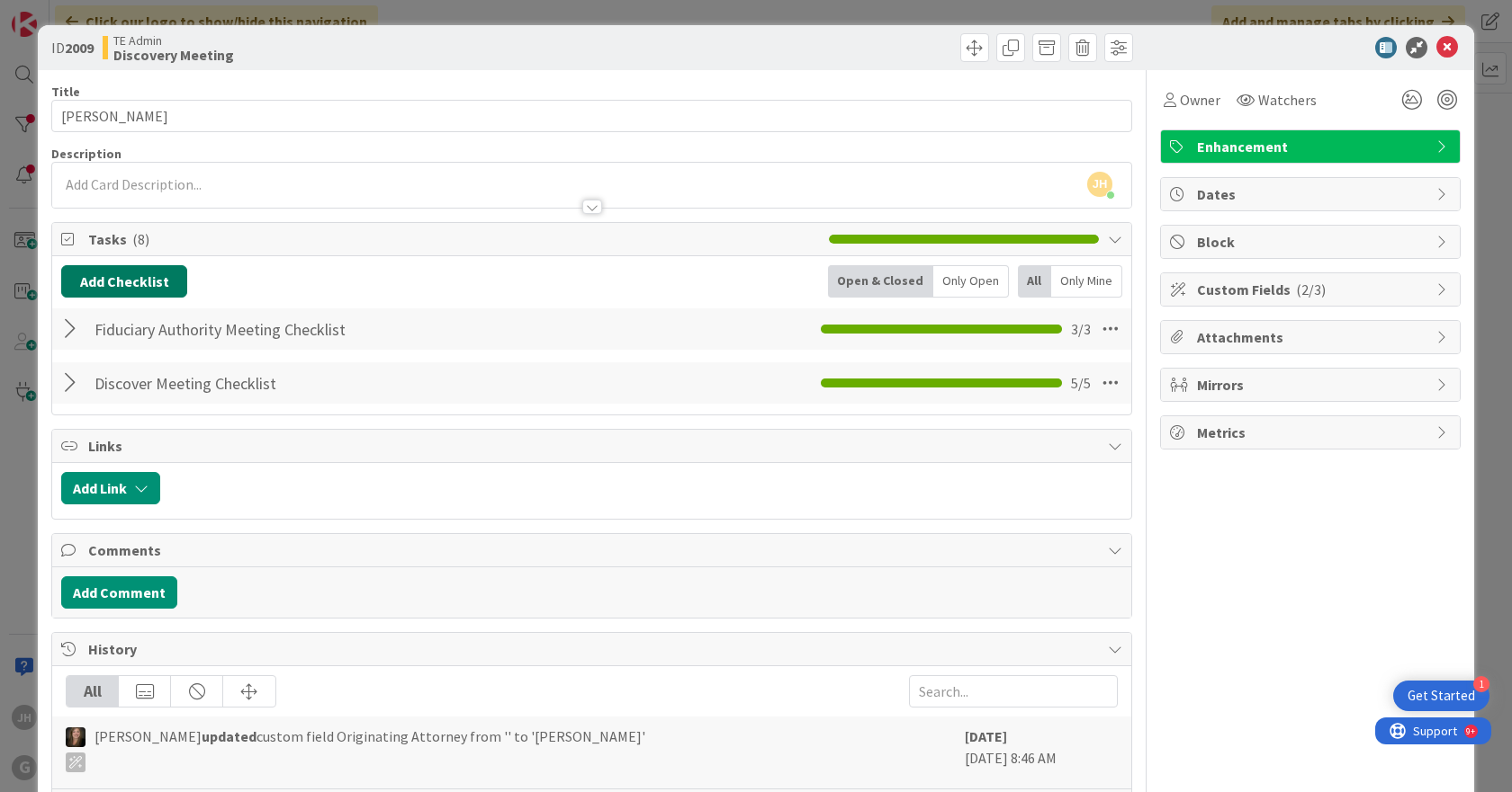
click at [121, 277] on button "Add Checklist" at bounding box center [123, 282] width 126 height 33
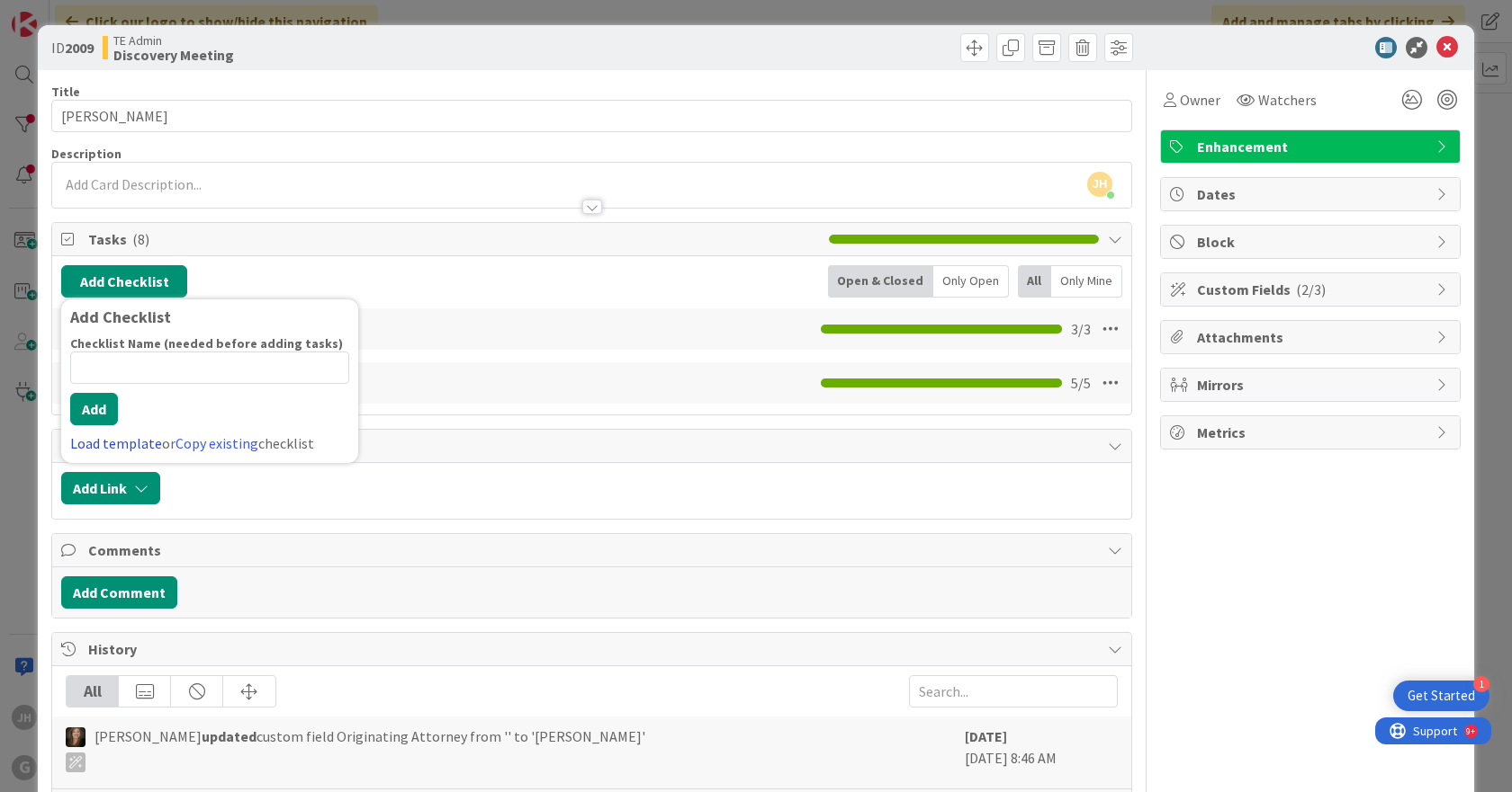
click at [127, 446] on link "Load template" at bounding box center [116, 444] width 92 height 18
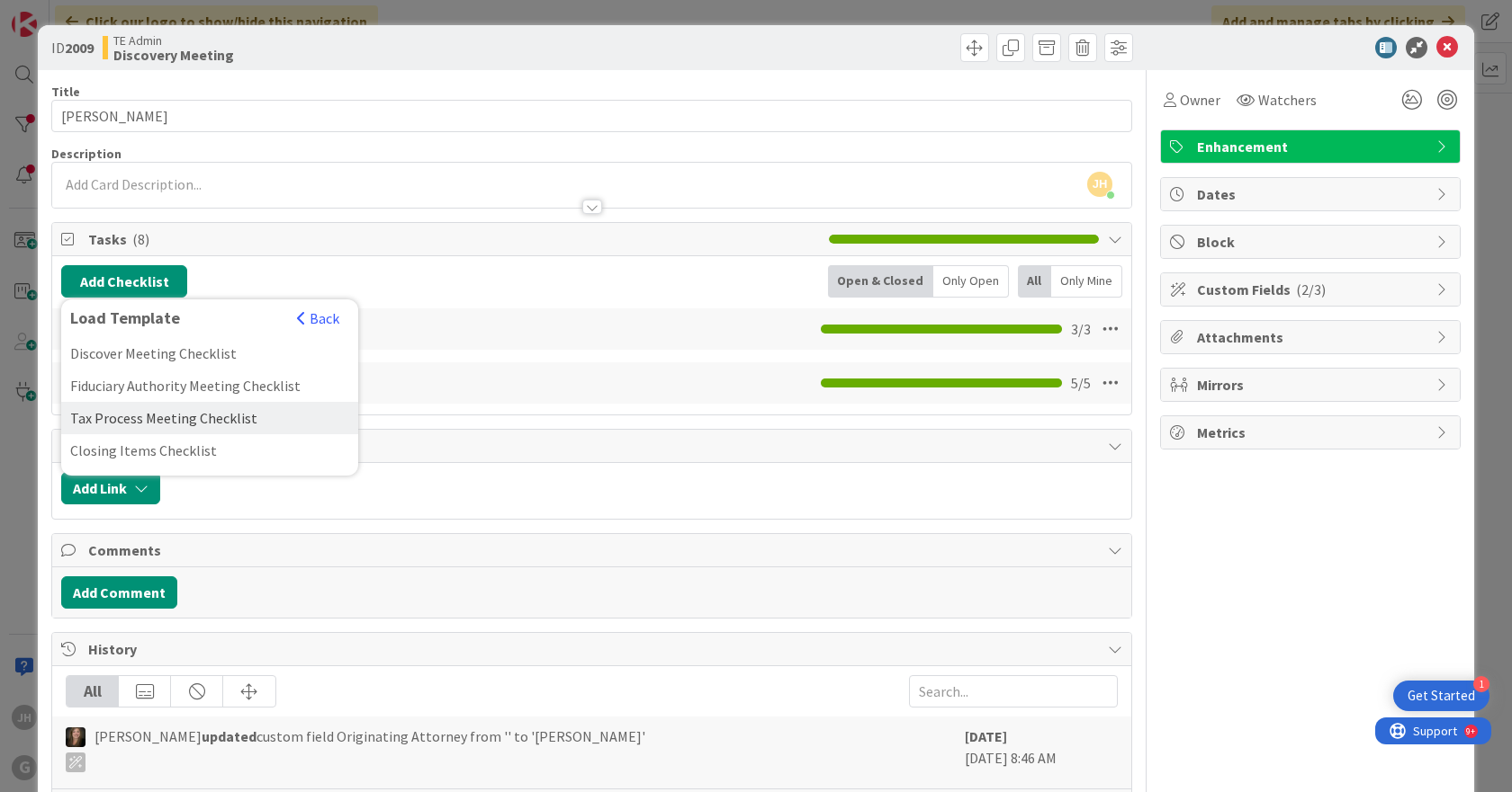
click at [126, 418] on div "Tax Process Meeting Checklist" at bounding box center [209, 418] width 297 height 33
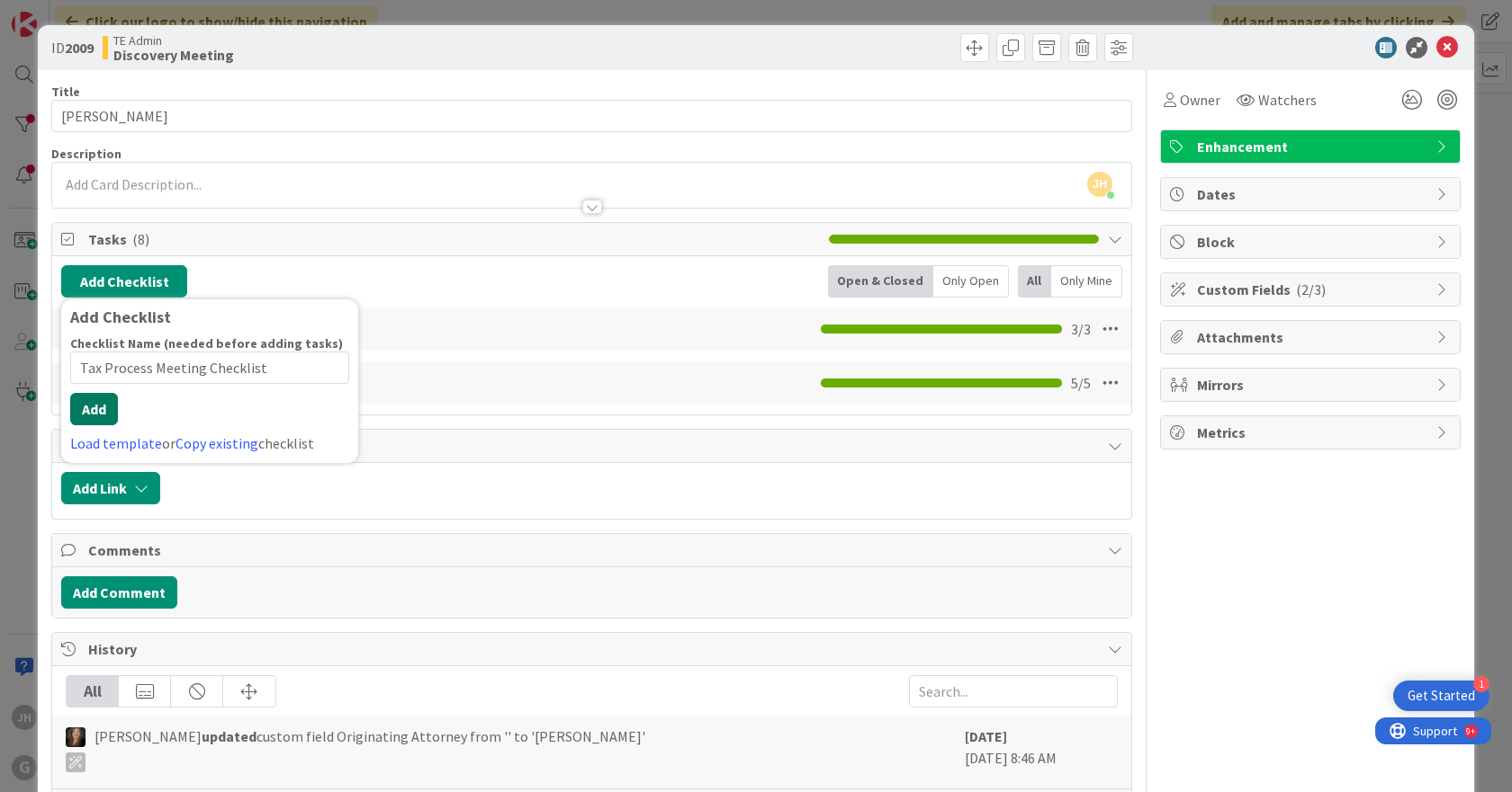
click at [87, 416] on button "Add" at bounding box center [95, 409] width 48 height 33
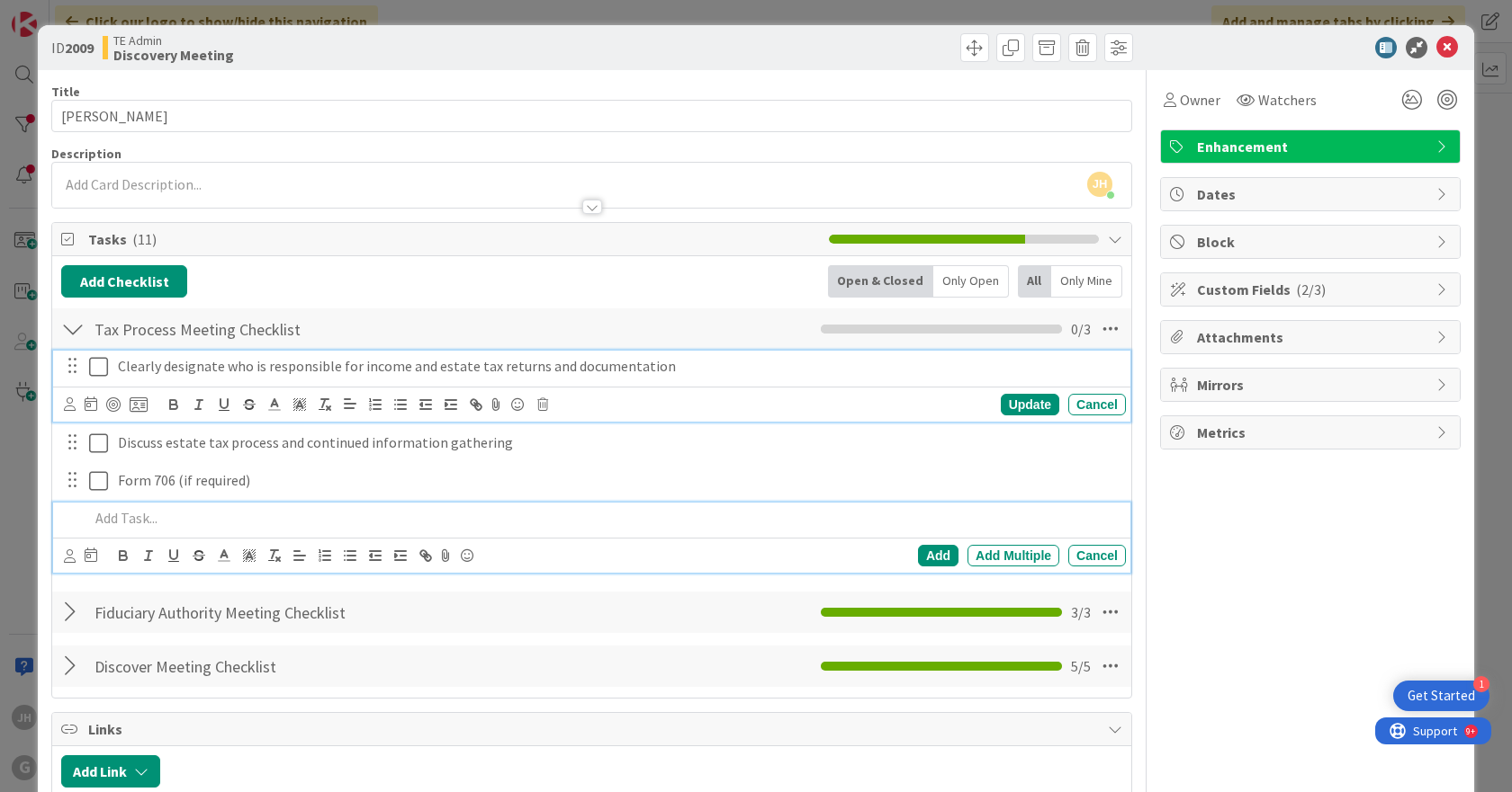
click at [99, 367] on icon at bounding box center [99, 367] width 19 height 22
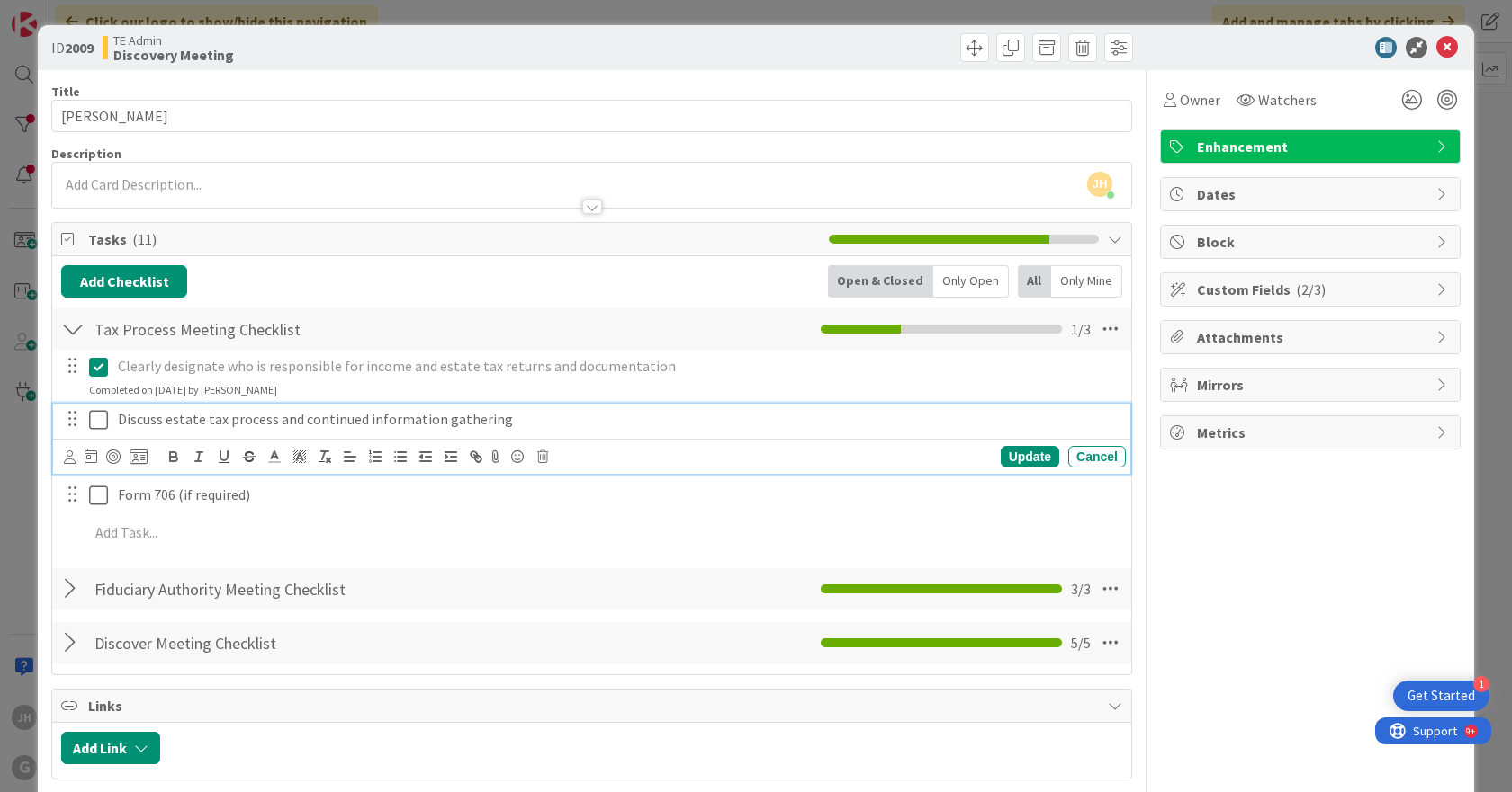
click at [339, 421] on p "Discuss estate tax process and continued information gathering" at bounding box center [617, 419] width 1000 height 21
click at [541, 456] on icon at bounding box center [542, 457] width 11 height 13
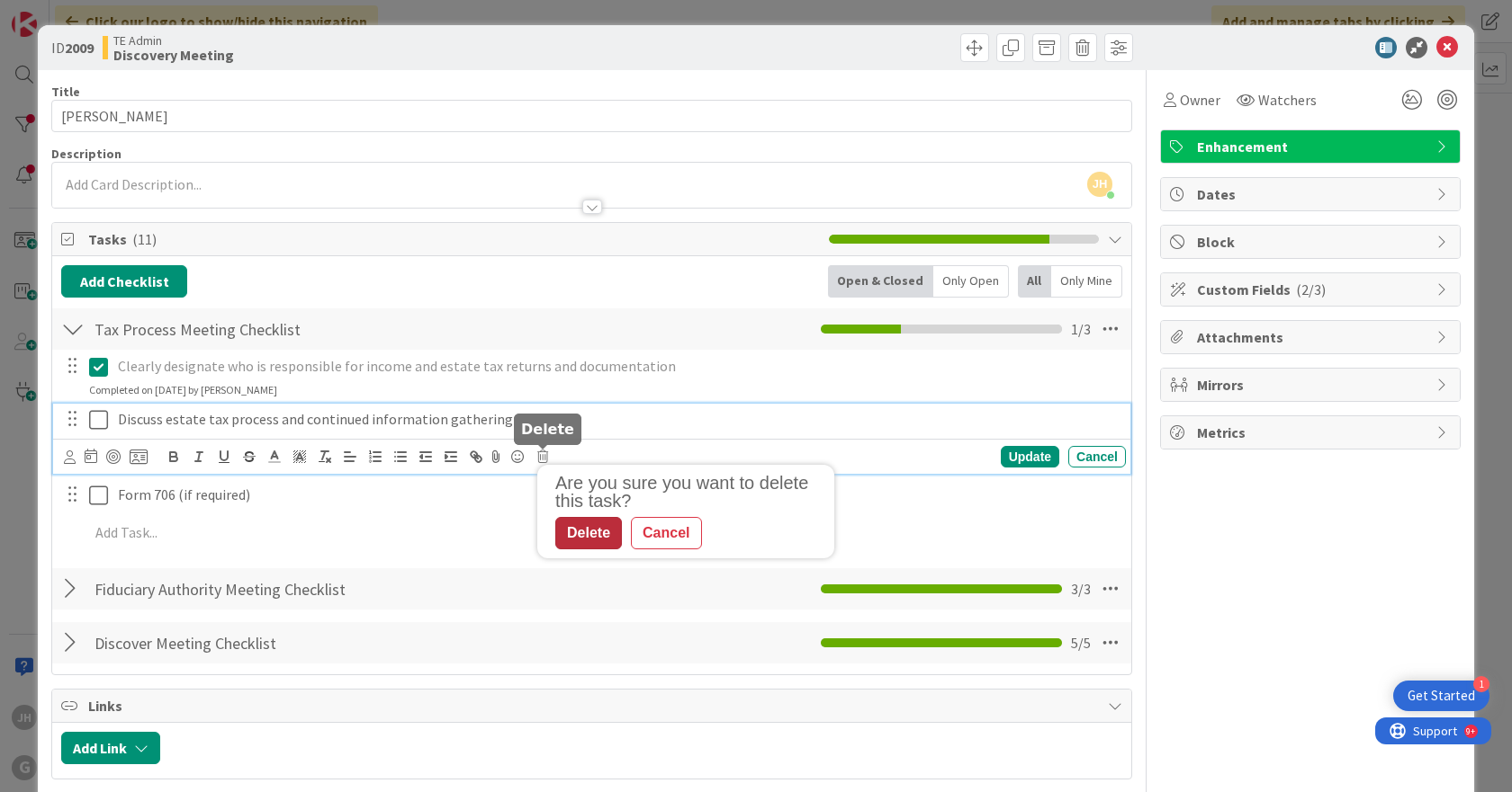
click at [583, 530] on div "Delete" at bounding box center [588, 533] width 67 height 33
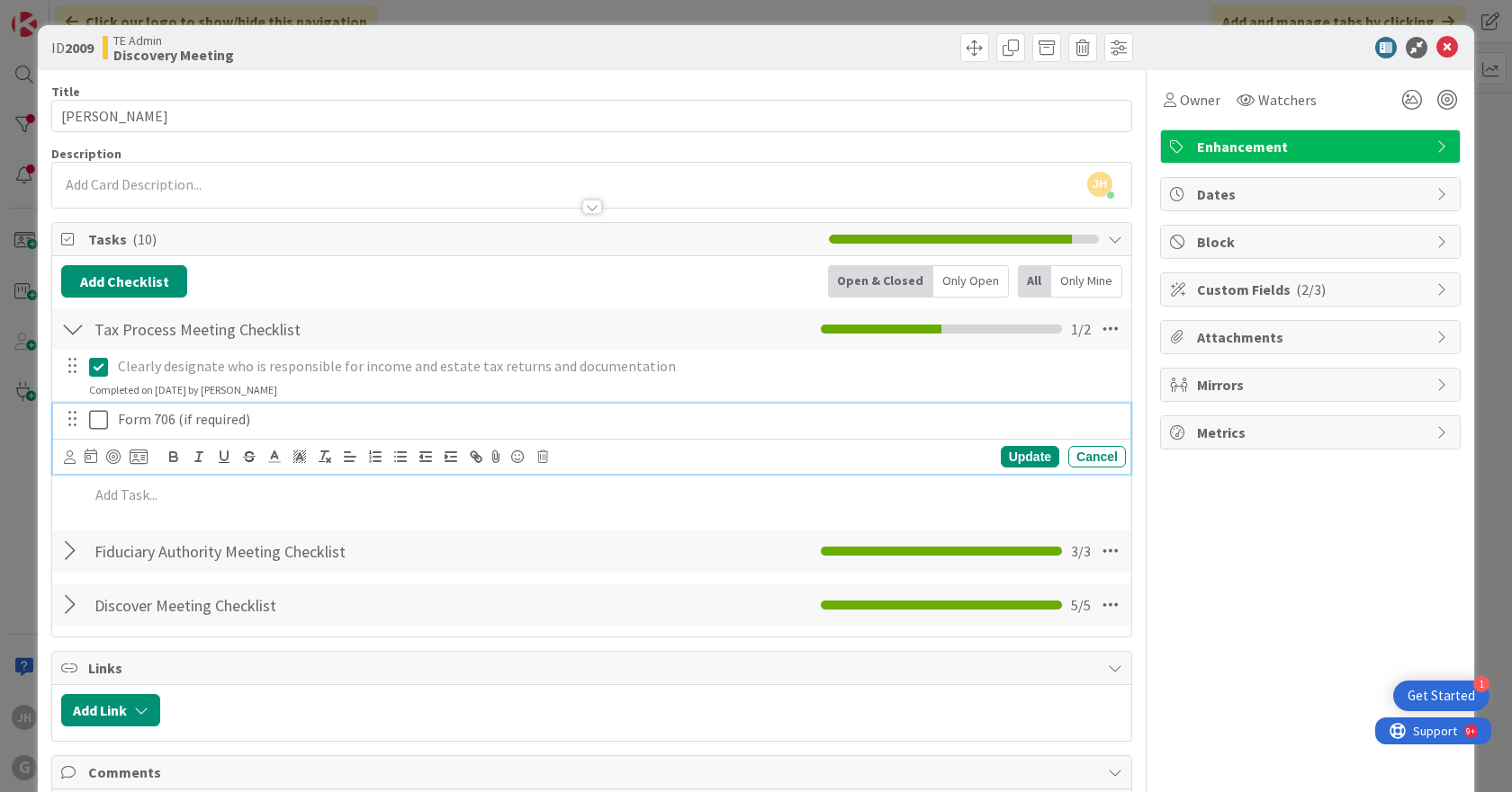
click at [144, 425] on p "Form 706 (if required)" at bounding box center [617, 419] width 1000 height 21
click at [541, 457] on icon at bounding box center [542, 457] width 11 height 13
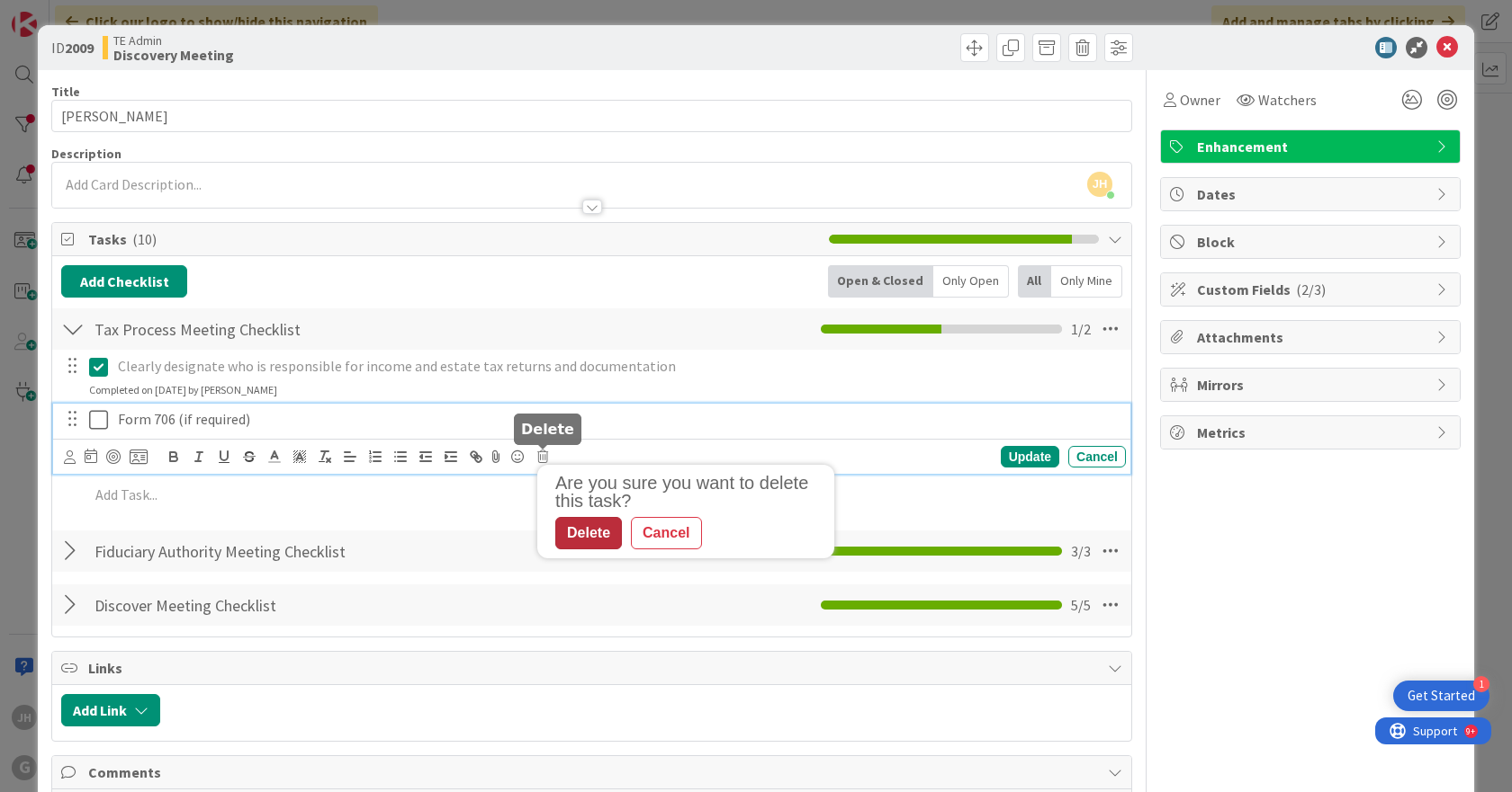
click at [599, 528] on div "Delete" at bounding box center [588, 533] width 67 height 33
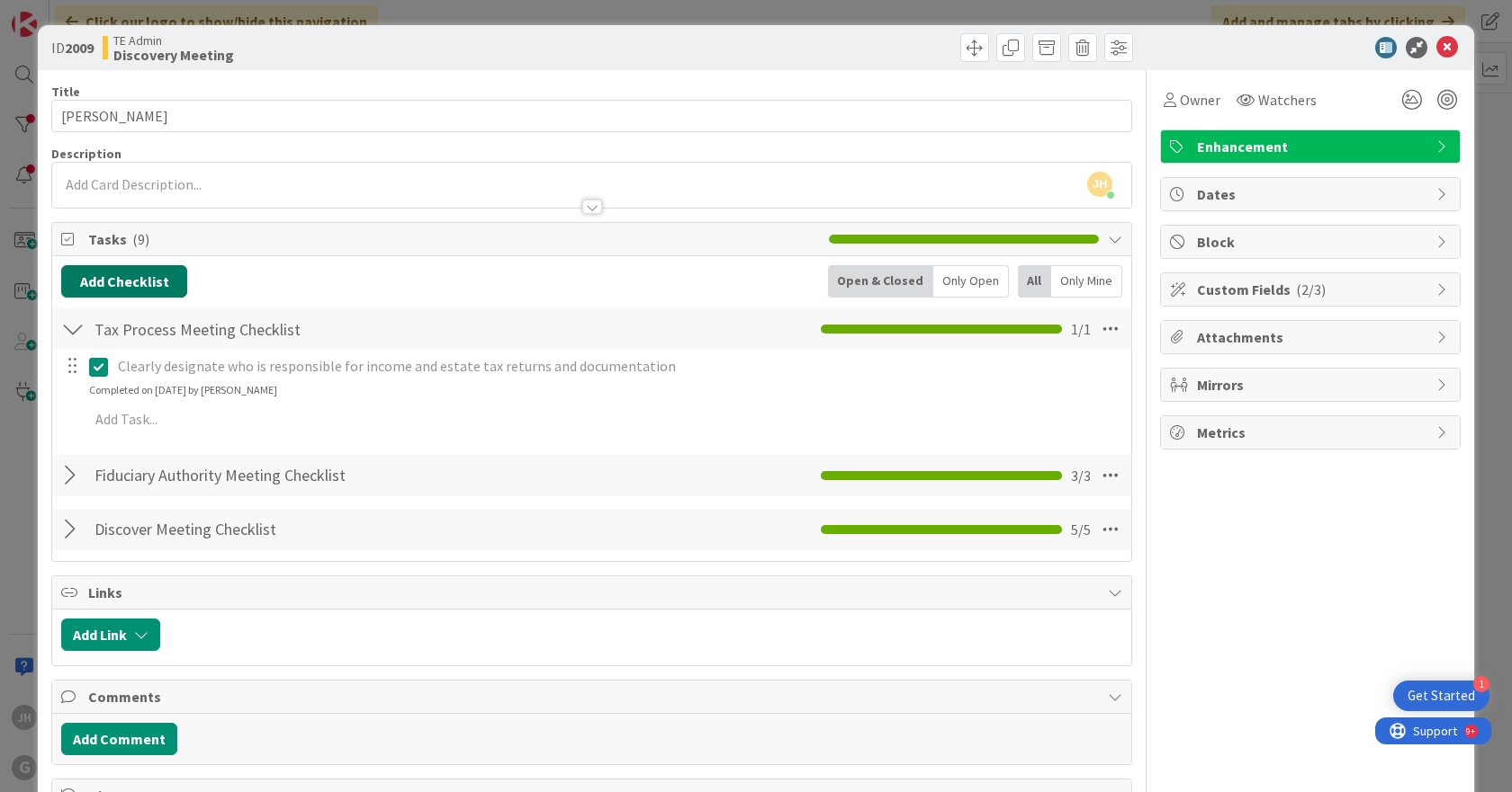
click at [109, 276] on button "Add Checklist" at bounding box center [123, 282] width 126 height 33
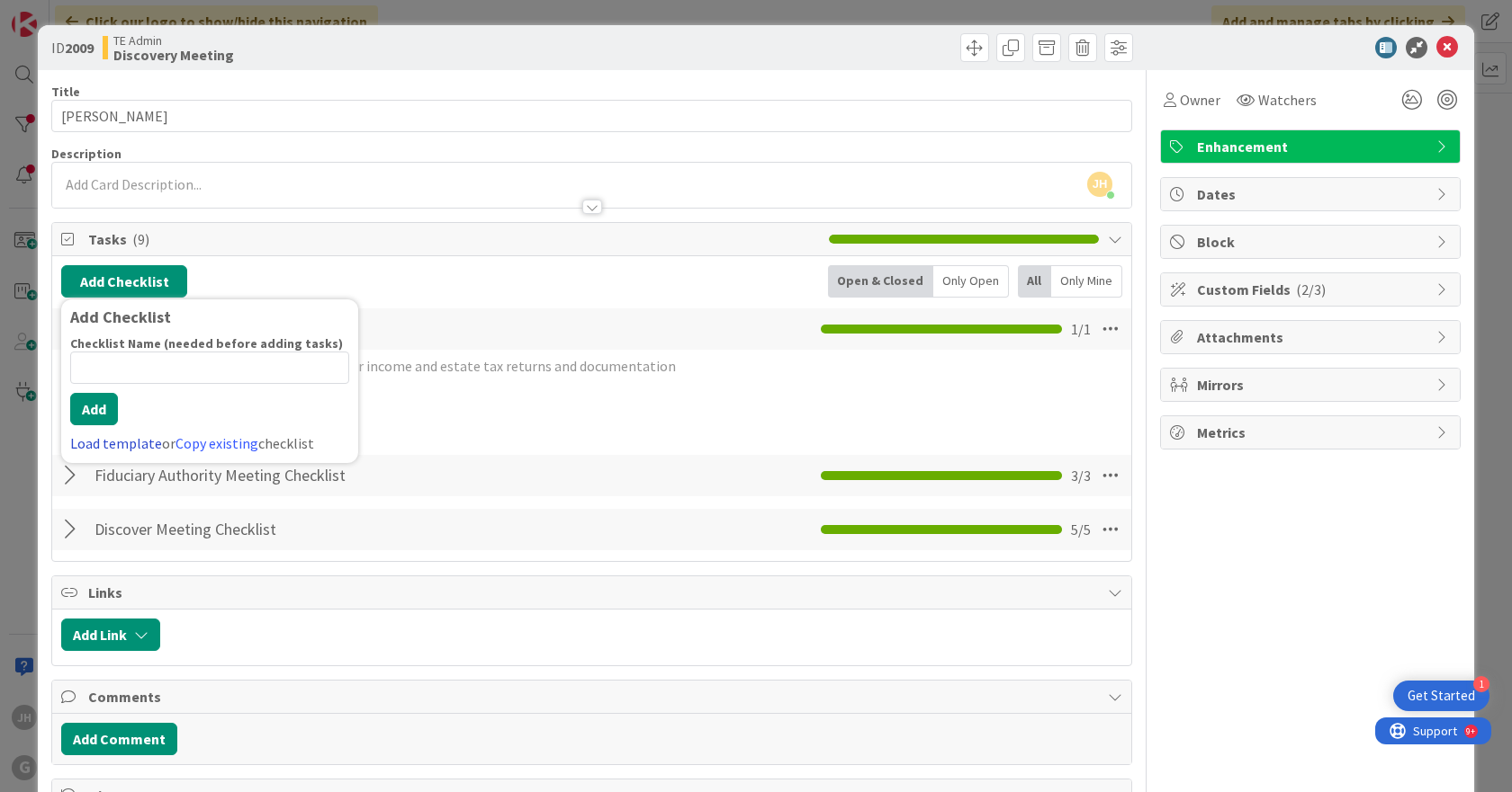
click at [114, 443] on link "Load template" at bounding box center [116, 444] width 92 height 18
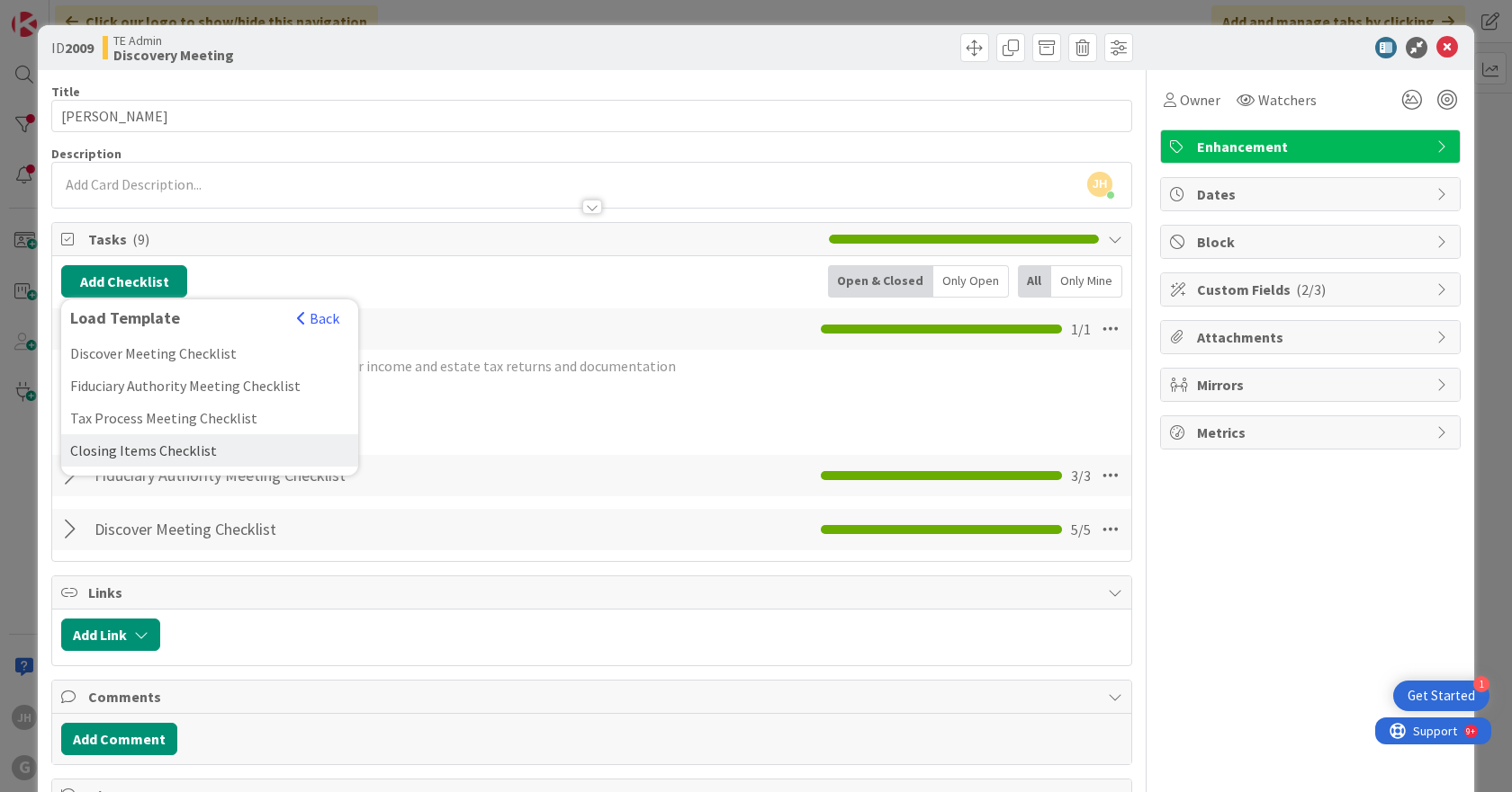
click at [113, 453] on div "Closing Items Checklist" at bounding box center [209, 451] width 297 height 33
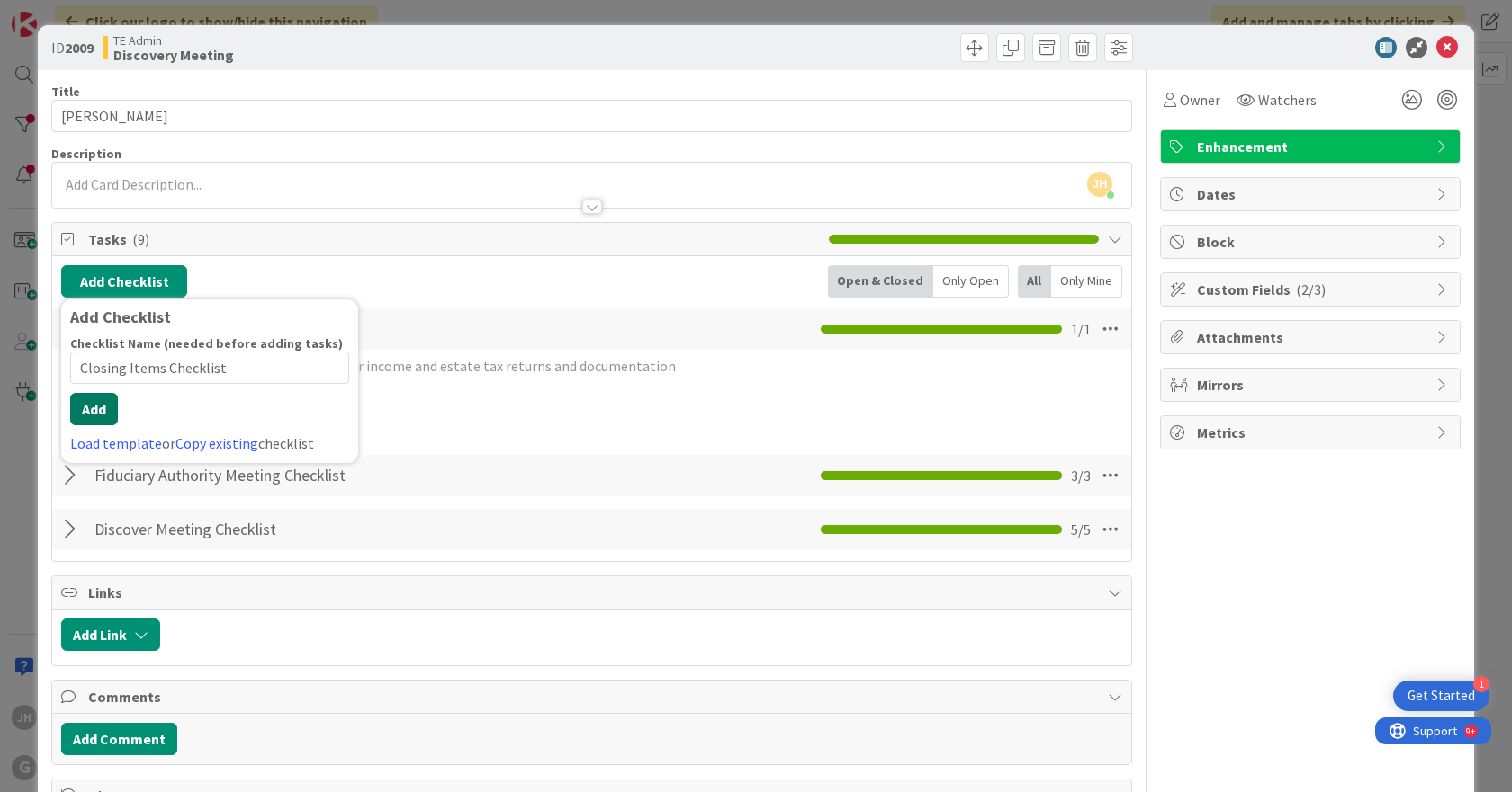
click at [92, 420] on button "Add" at bounding box center [95, 409] width 48 height 33
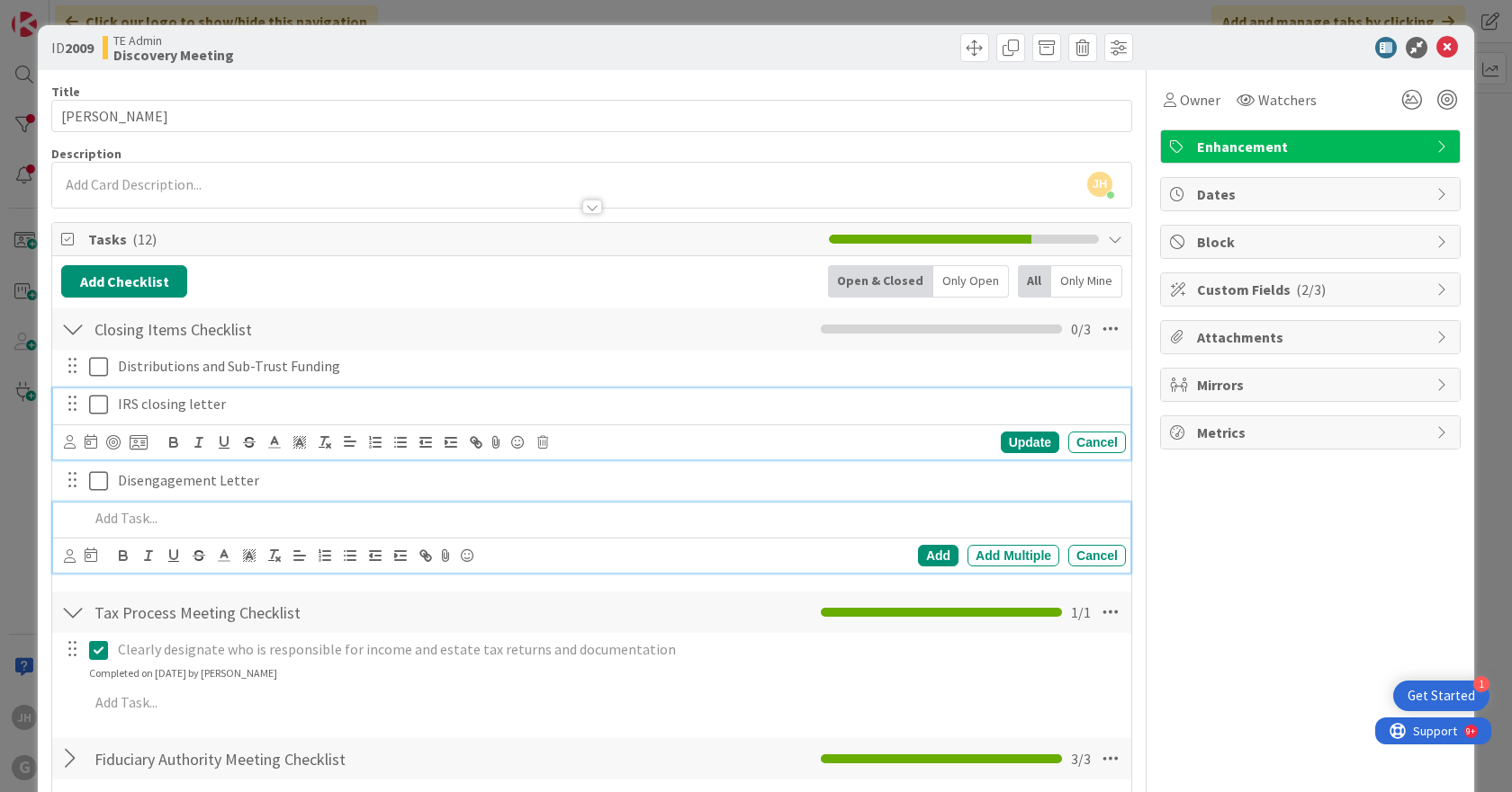
click at [139, 401] on p "IRS closing letter" at bounding box center [617, 404] width 1000 height 21
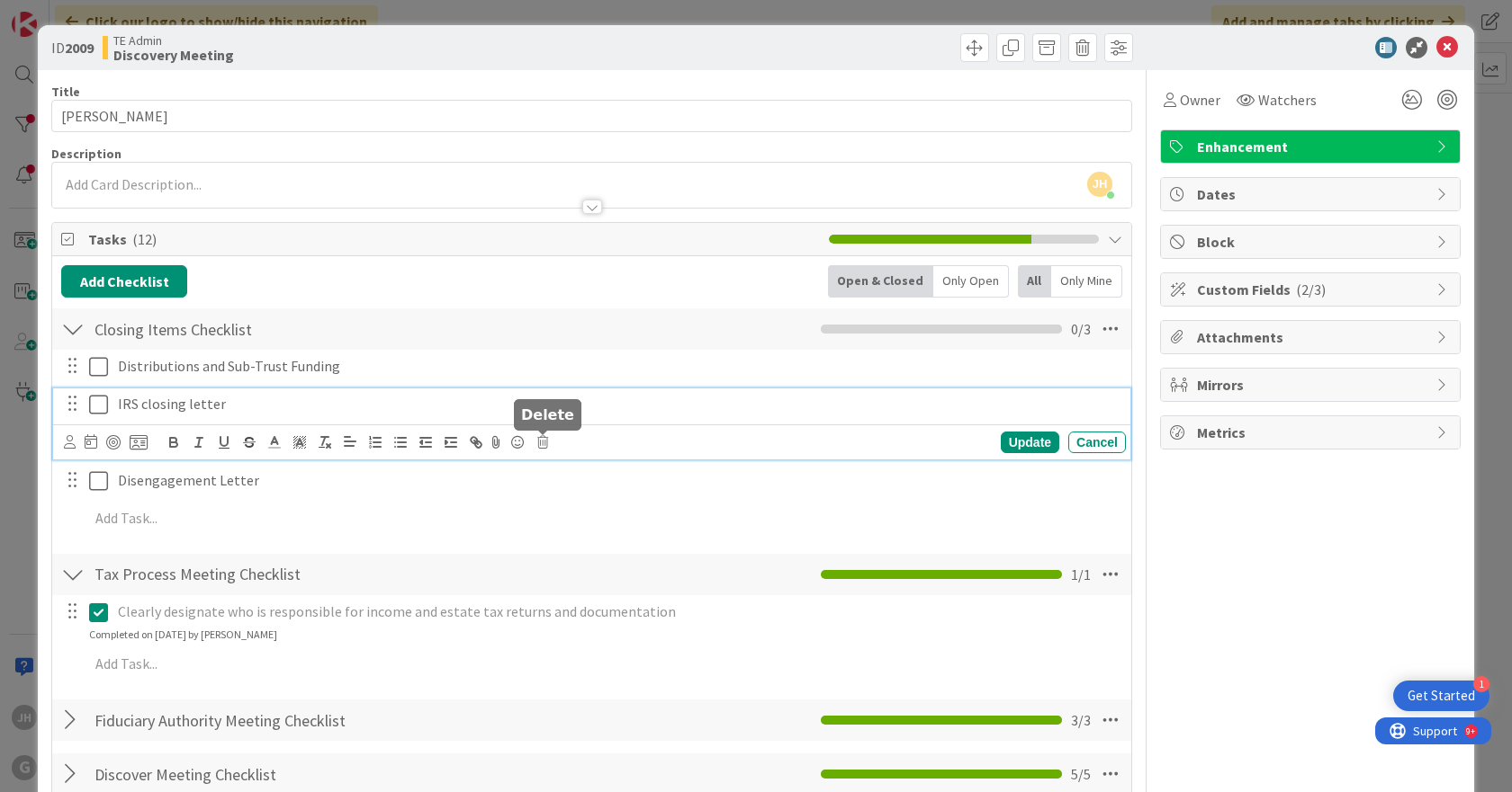
click at [542, 444] on icon at bounding box center [542, 442] width 11 height 13
click at [585, 514] on div "Delete" at bounding box center [588, 518] width 67 height 33
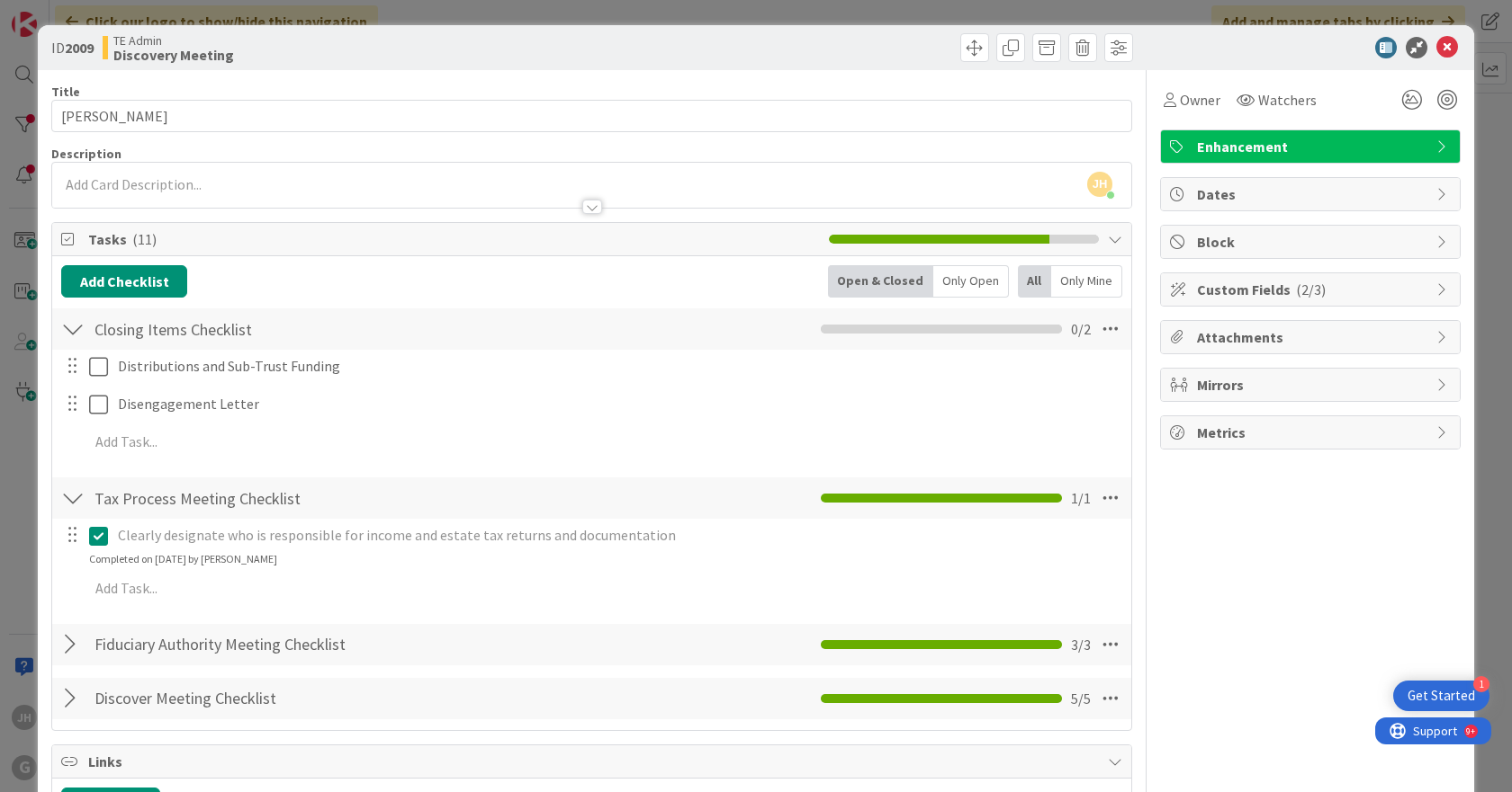
click at [505, 474] on div "Add Checklist Back Open & Closed Only Open All Only Mine Closing Items Checklis…" at bounding box center [591, 494] width 1061 height 456
click at [1436, 43] on icon at bounding box center [1447, 48] width 22 height 22
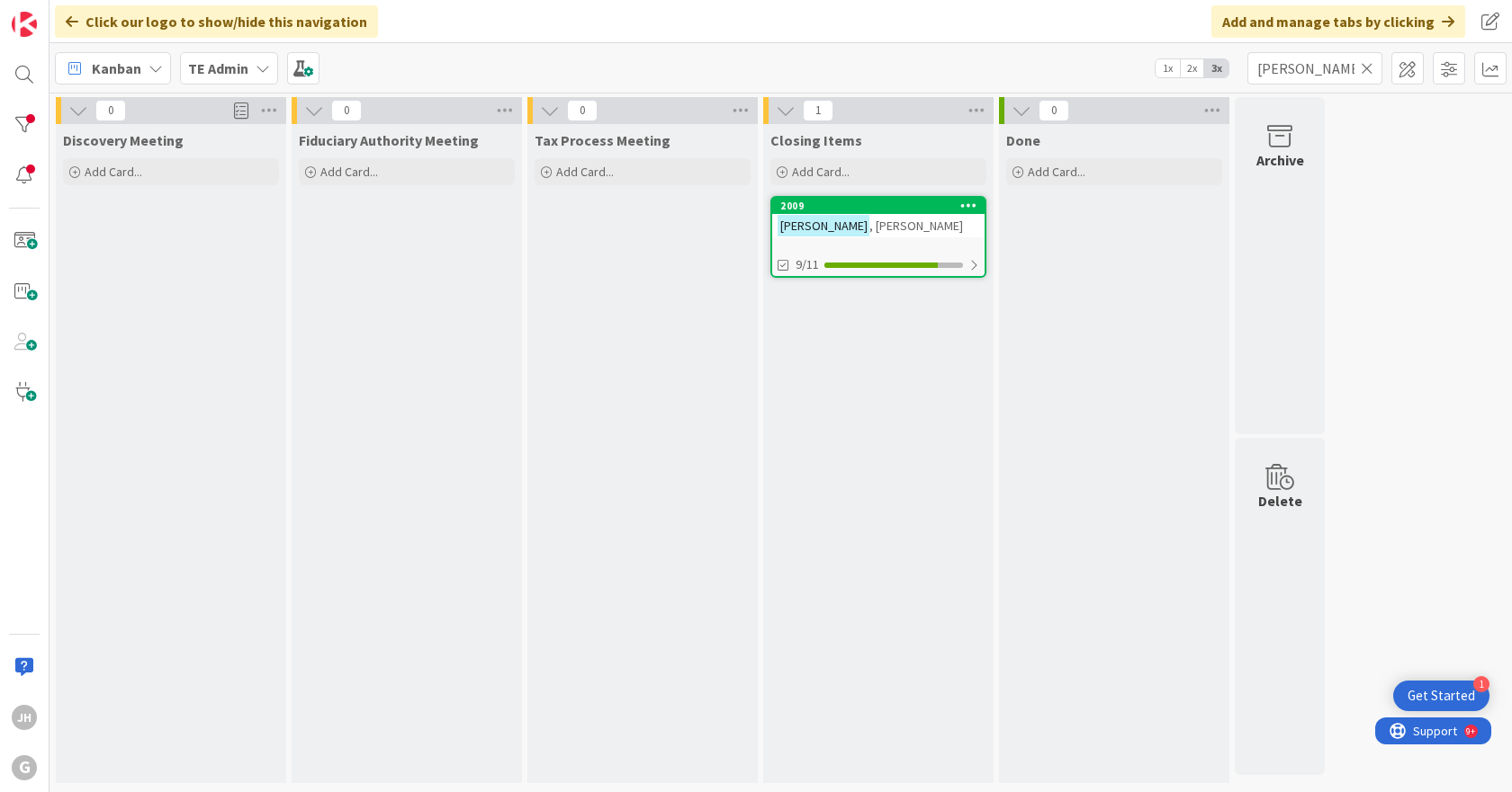
click at [874, 222] on div "[PERSON_NAME]" at bounding box center [878, 226] width 212 height 24
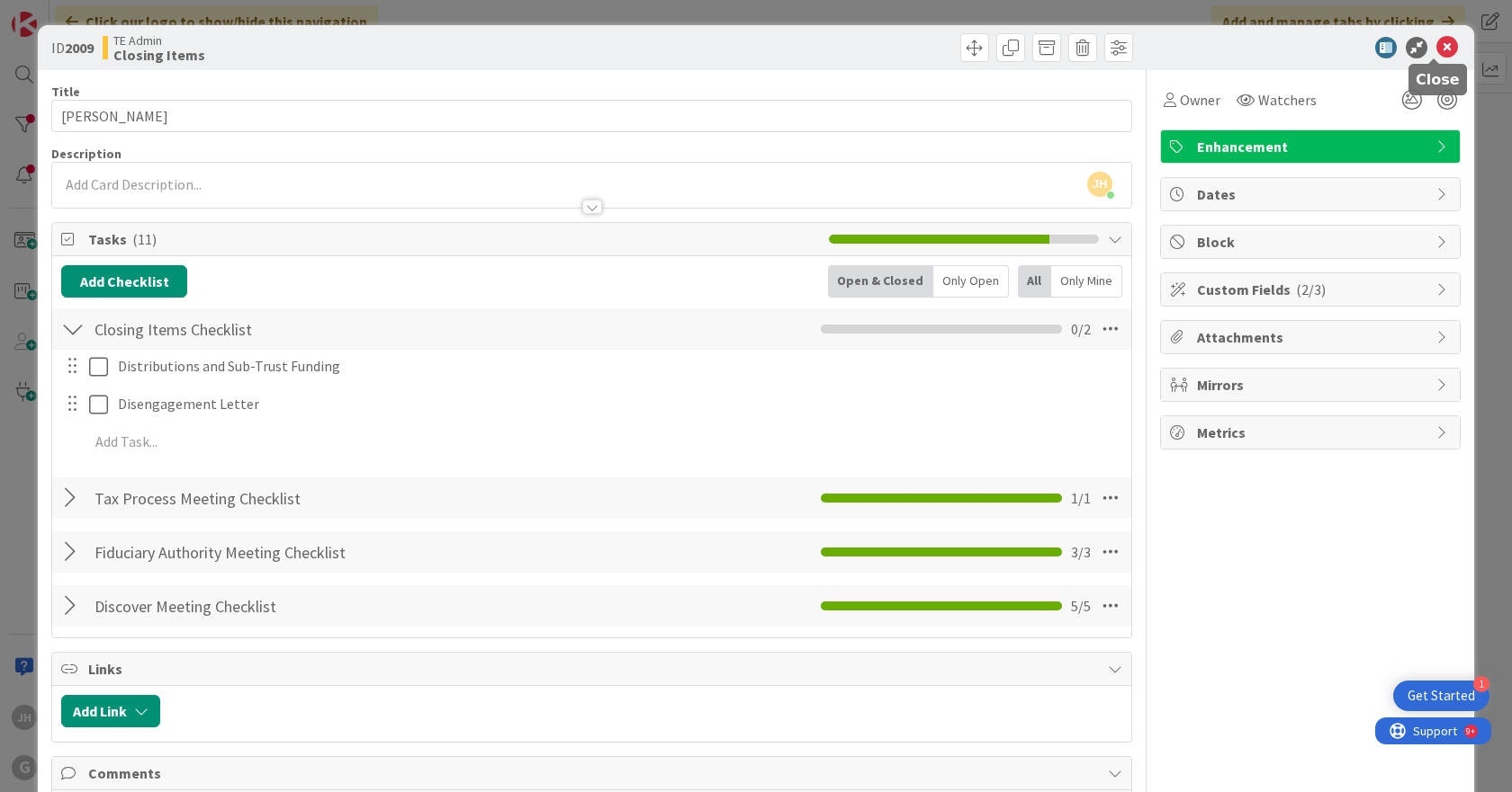
click at [1436, 43] on icon at bounding box center [1447, 48] width 22 height 22
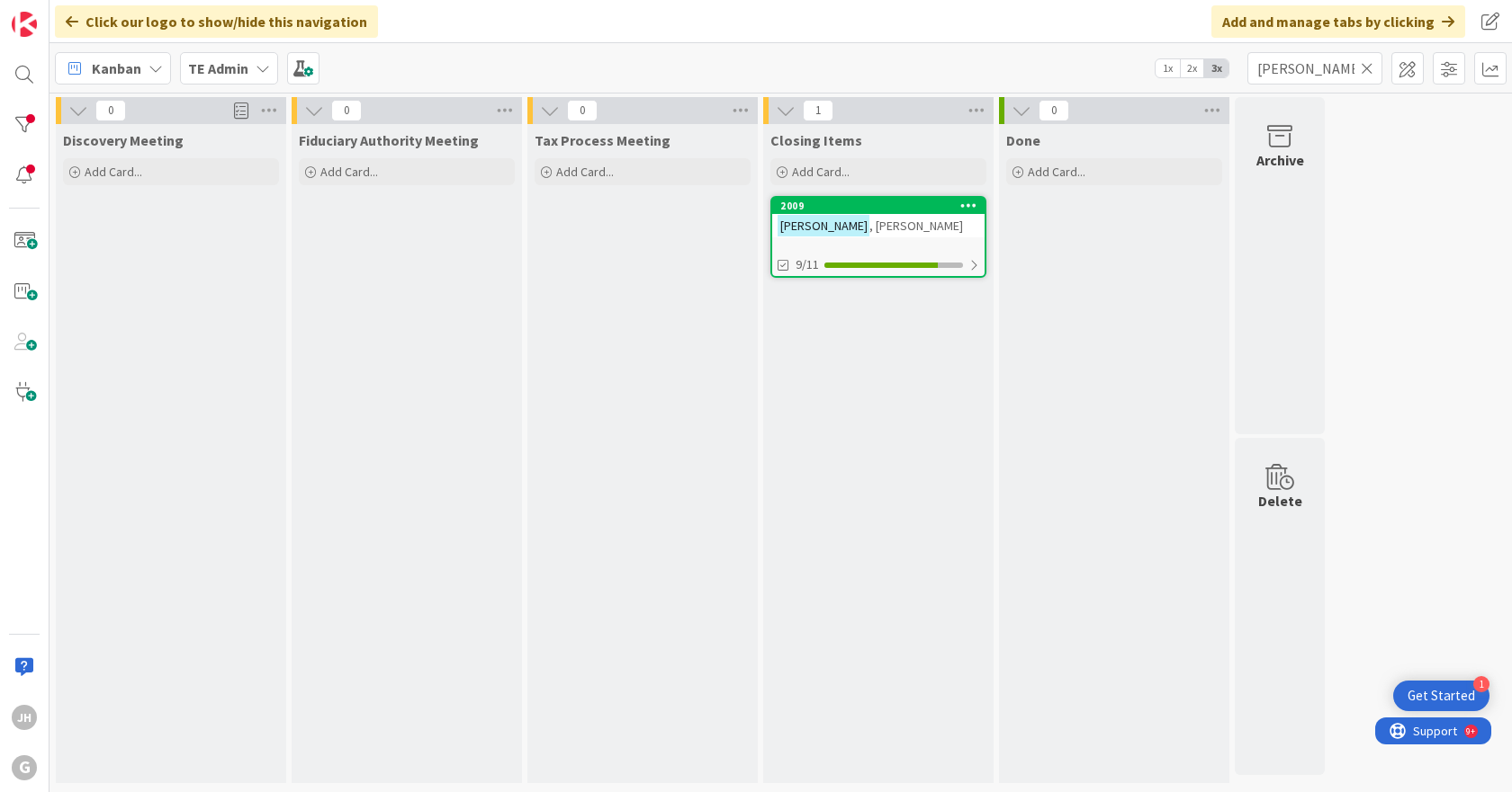
click at [834, 411] on div "Closing Items Add Card... 2009 [PERSON_NAME] 9/11" at bounding box center [878, 454] width 230 height 660
